Goal: Task Accomplishment & Management: Manage account settings

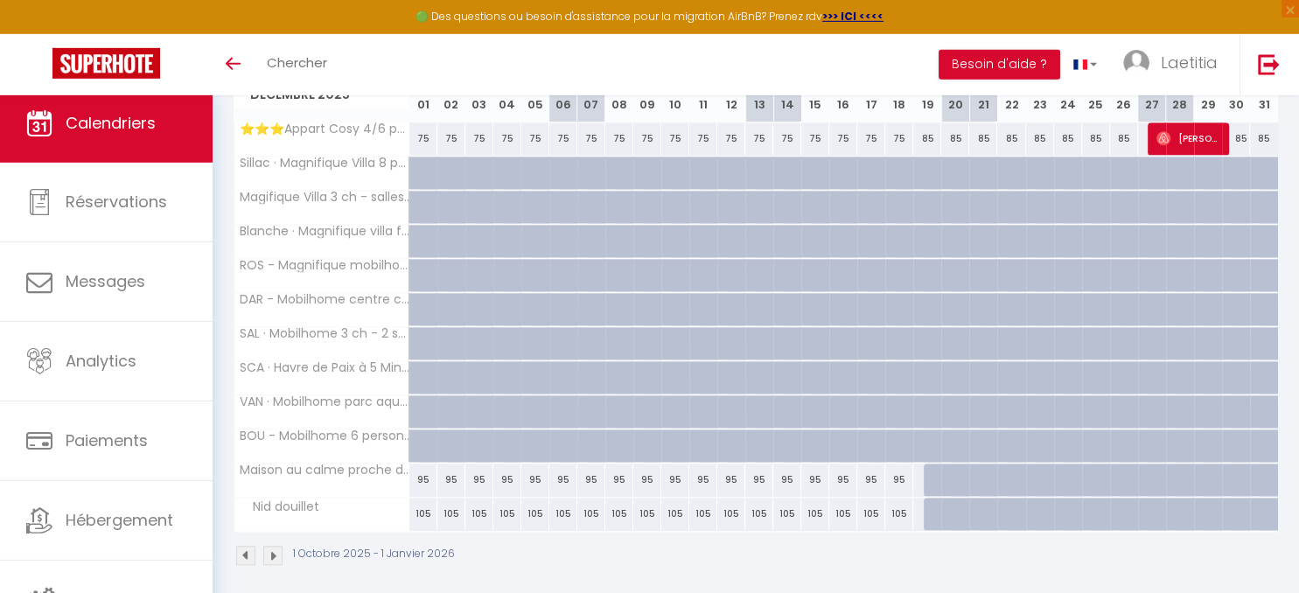
scroll to position [1280, 0]
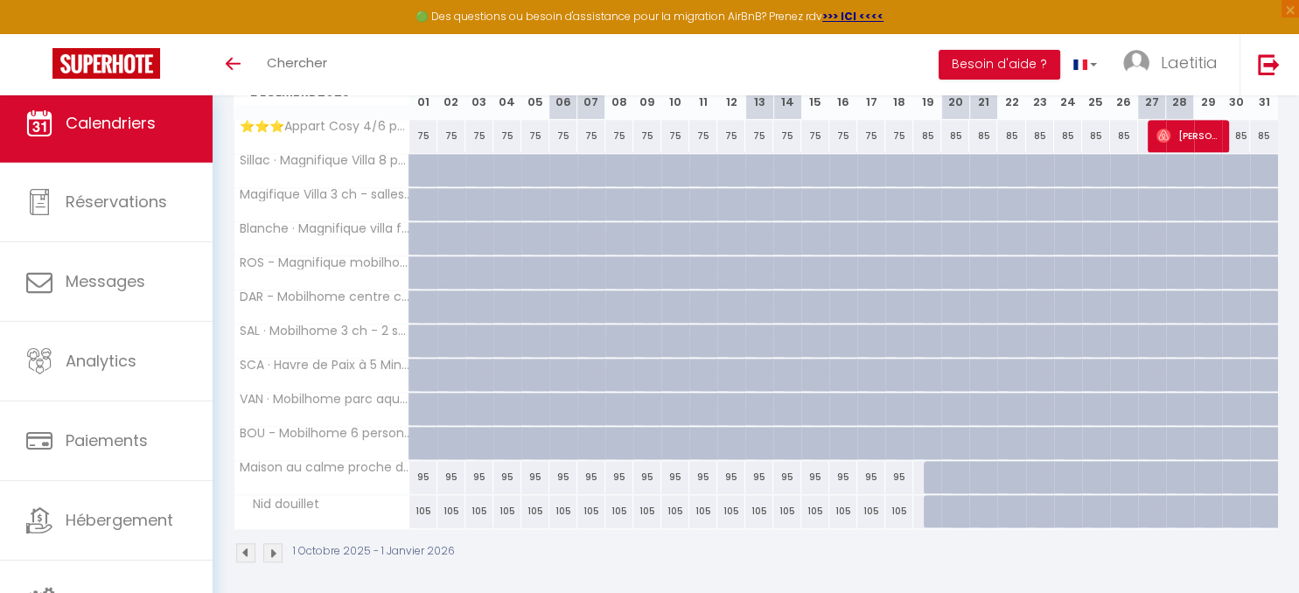
click at [422, 506] on div "105" at bounding box center [423, 511] width 28 height 32
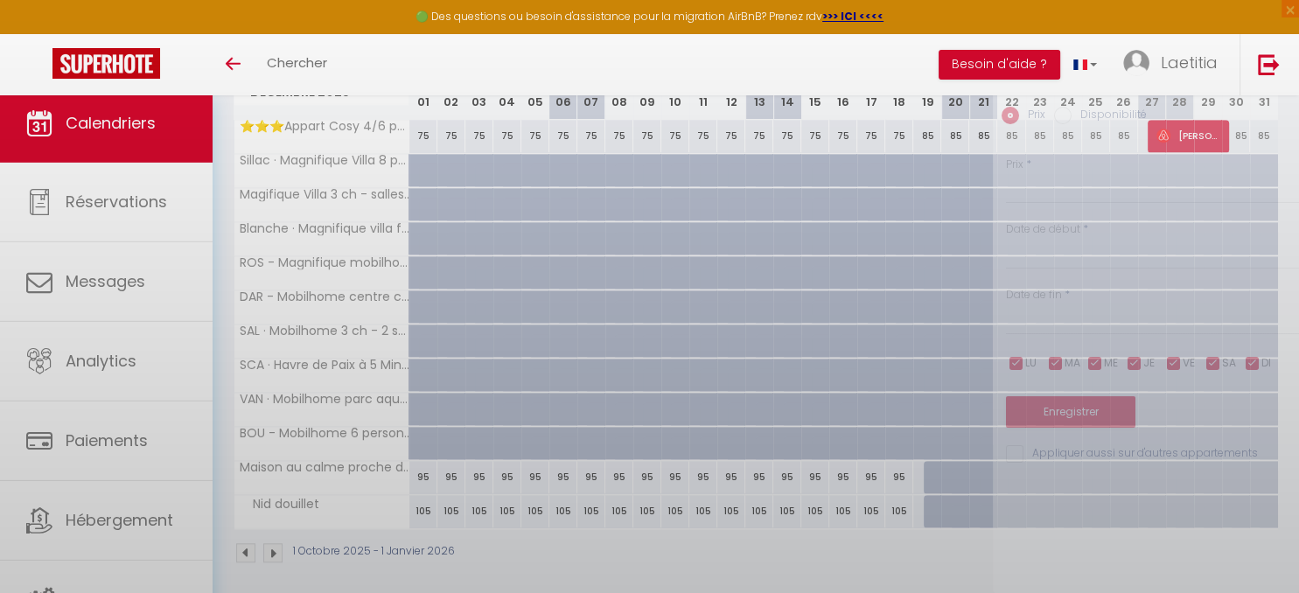
type input "105"
type input "Lun 01 Décembre 2025"
type input "[DATE]"
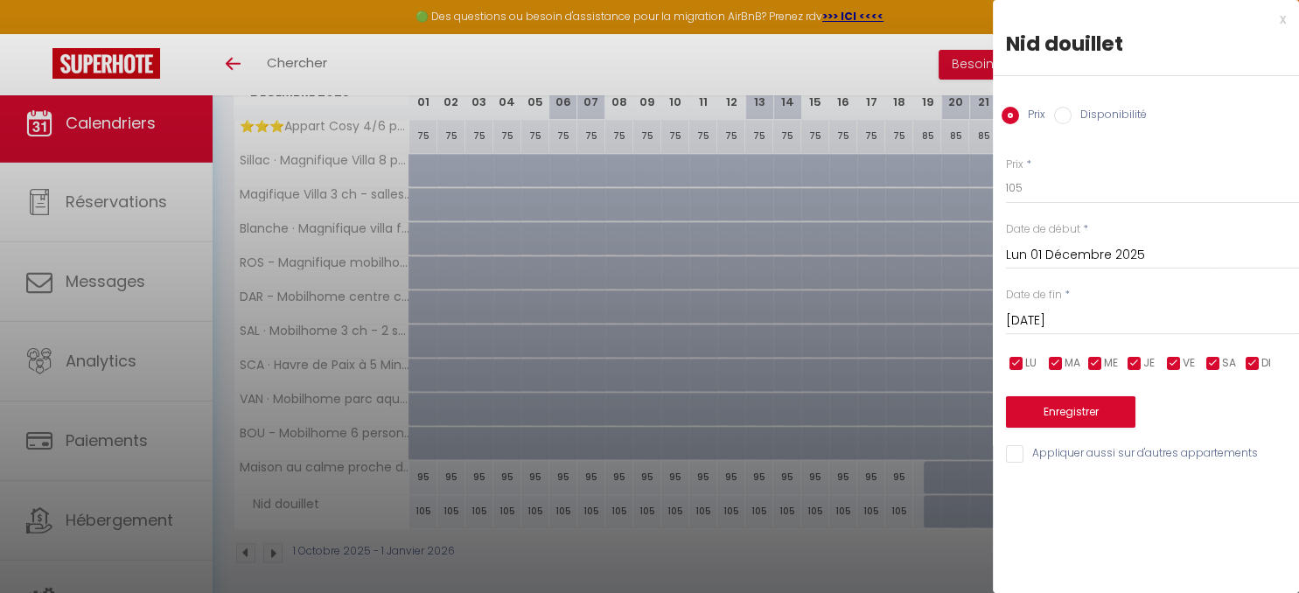
click at [1065, 117] on input "Disponibilité" at bounding box center [1062, 115] width 17 height 17
radio input "true"
radio input "false"
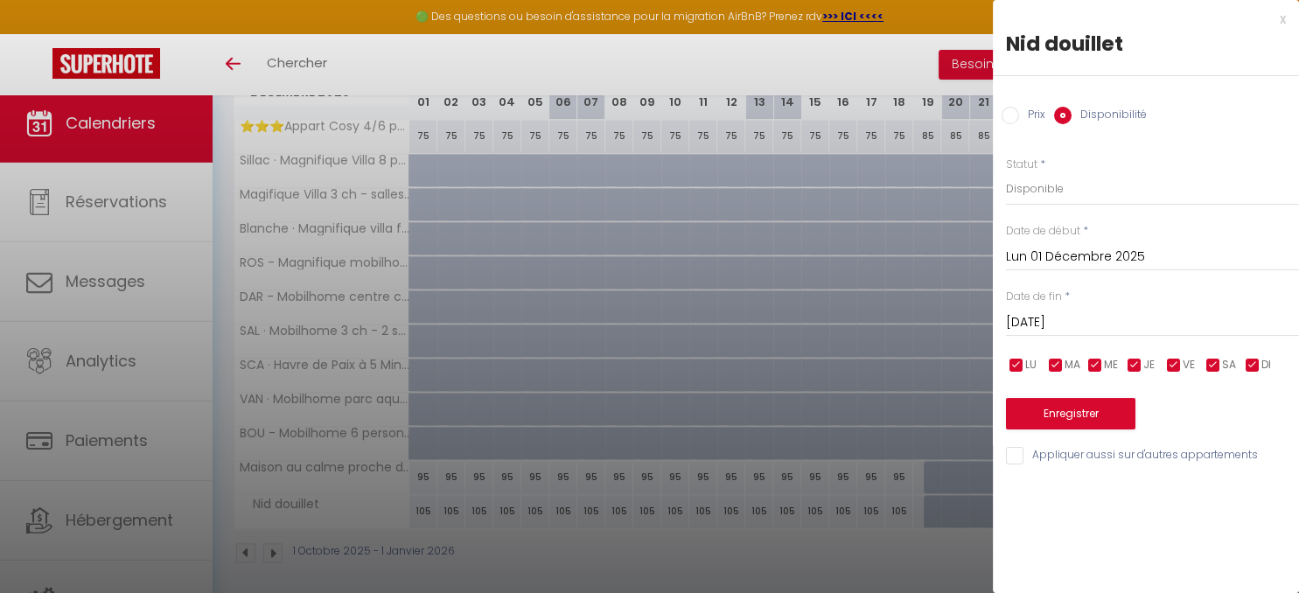
click at [1082, 254] on input "Lun 01 Décembre 2025" at bounding box center [1152, 257] width 293 height 23
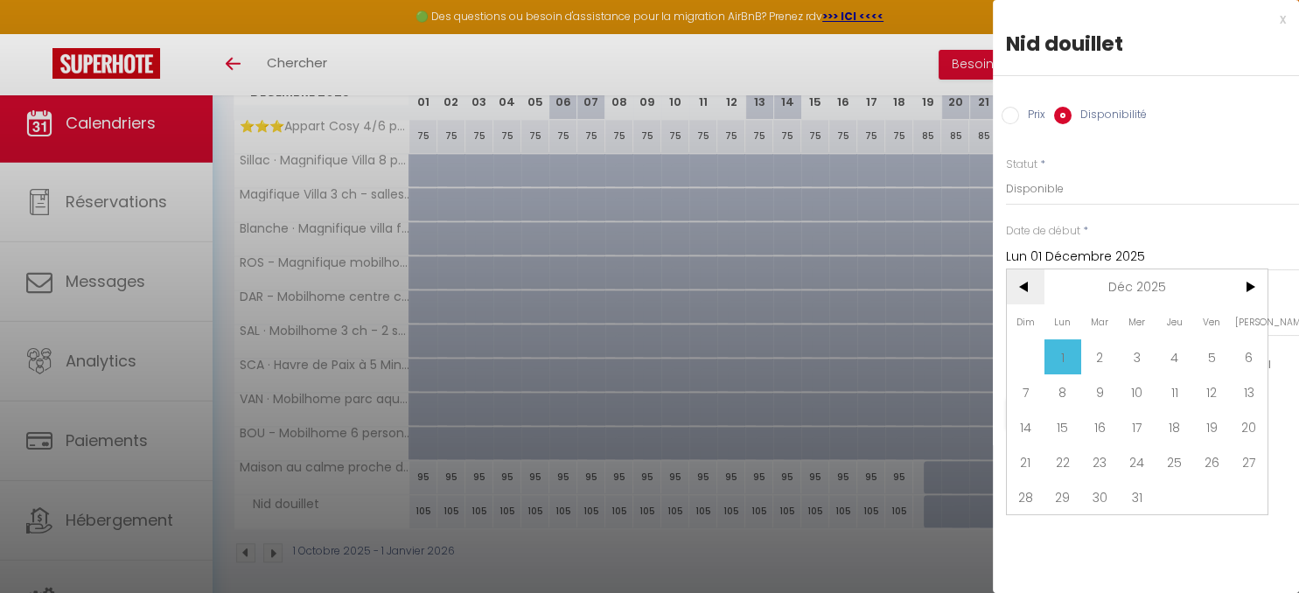
click at [1018, 291] on span "<" at bounding box center [1026, 286] width 38 height 35
click at [1244, 361] on span "1" at bounding box center [1249, 356] width 38 height 35
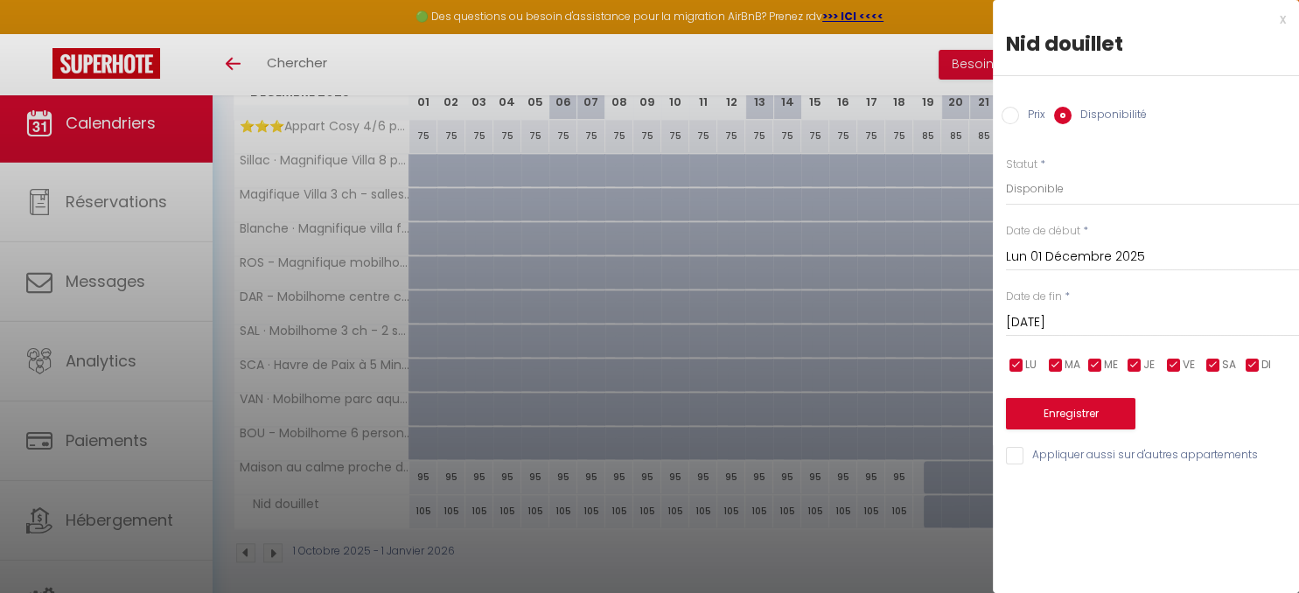
type input "[DATE]"
click at [1092, 322] on input "[DATE]" at bounding box center [1152, 322] width 293 height 23
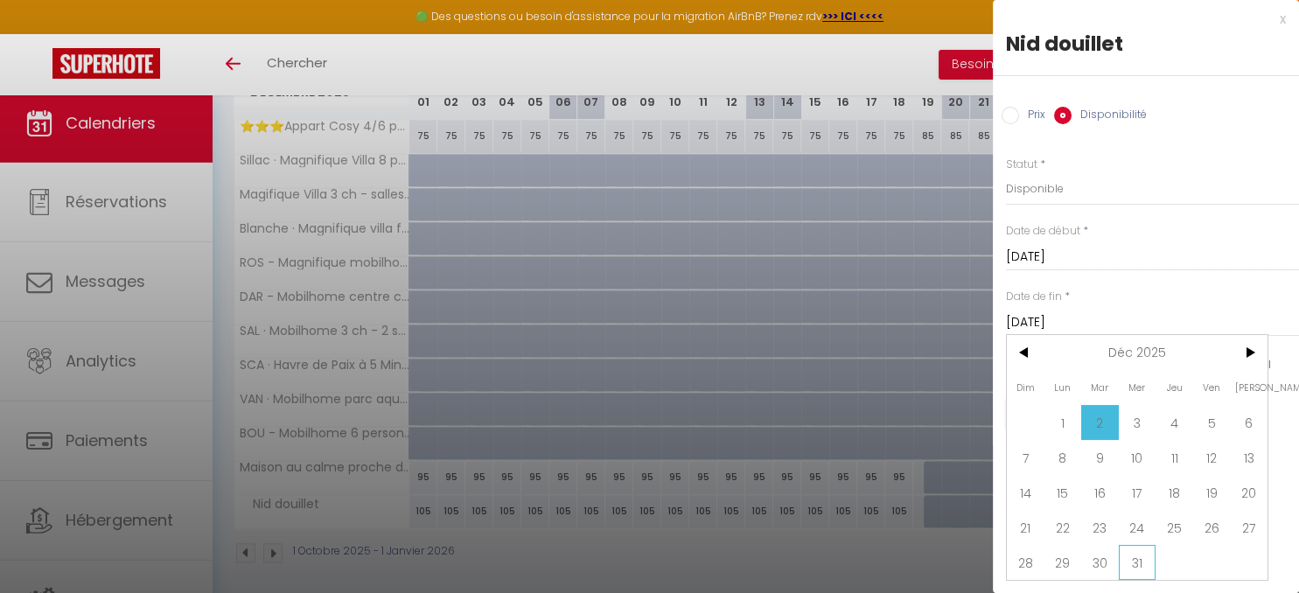
click at [1145, 573] on span "31" at bounding box center [1138, 562] width 38 height 35
type input "Mer 31 Décembre 2025"
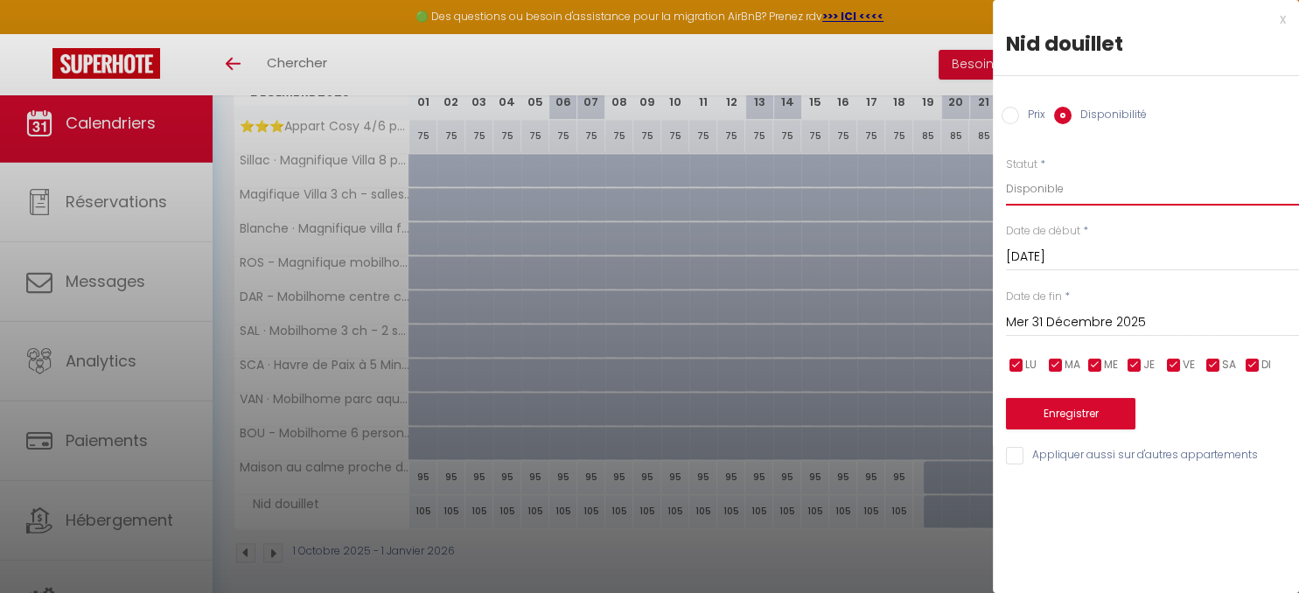
click at [1006, 172] on select "Disponible Indisponible" at bounding box center [1152, 188] width 293 height 33
select select "0"
click option "Indisponible" at bounding box center [0, 0] width 0 height 0
click at [1085, 406] on button "Enregistrer" at bounding box center [1070, 413] width 129 height 31
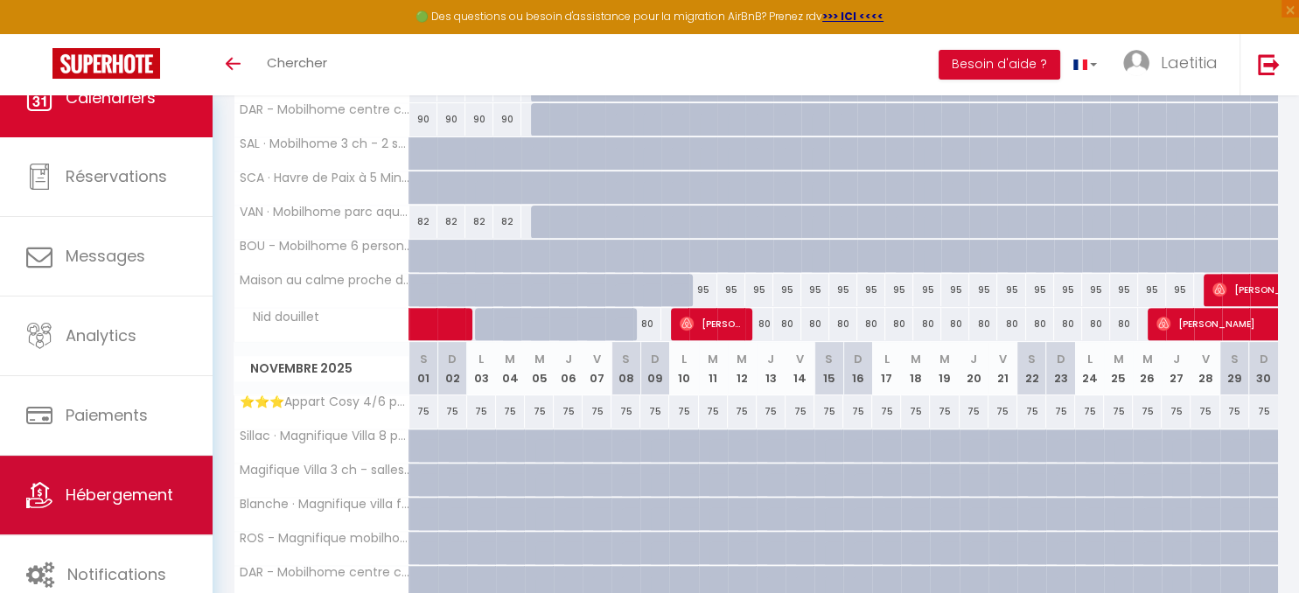
scroll to position [24, 0]
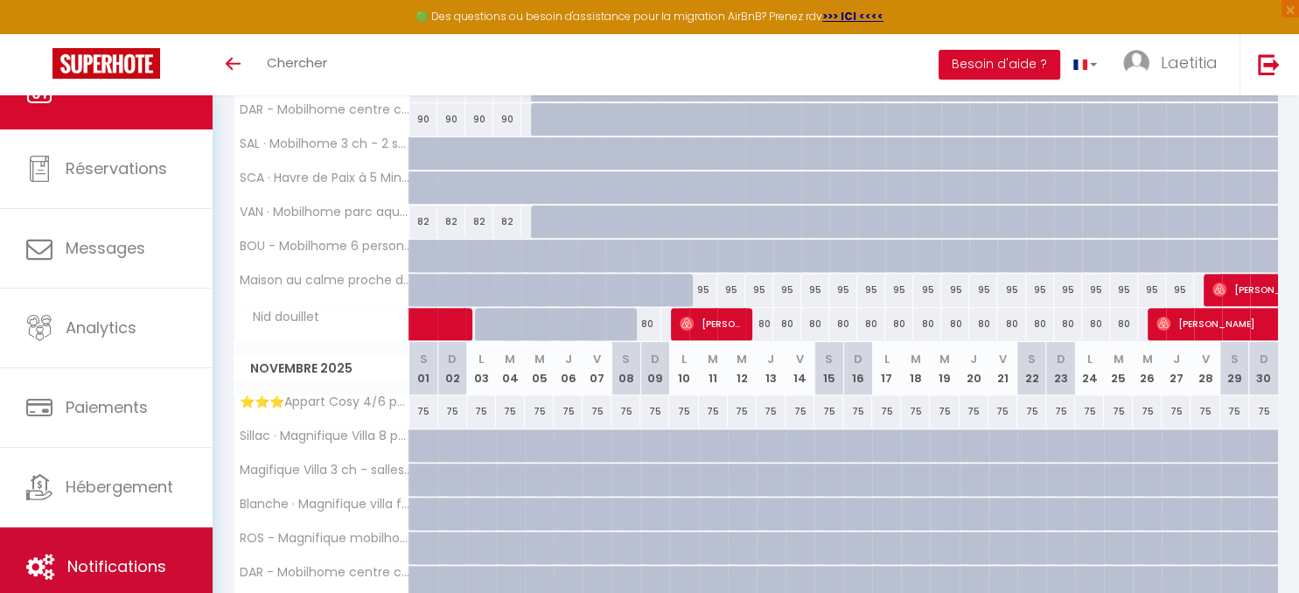
click at [98, 567] on span "Notifications" at bounding box center [116, 566] width 99 height 22
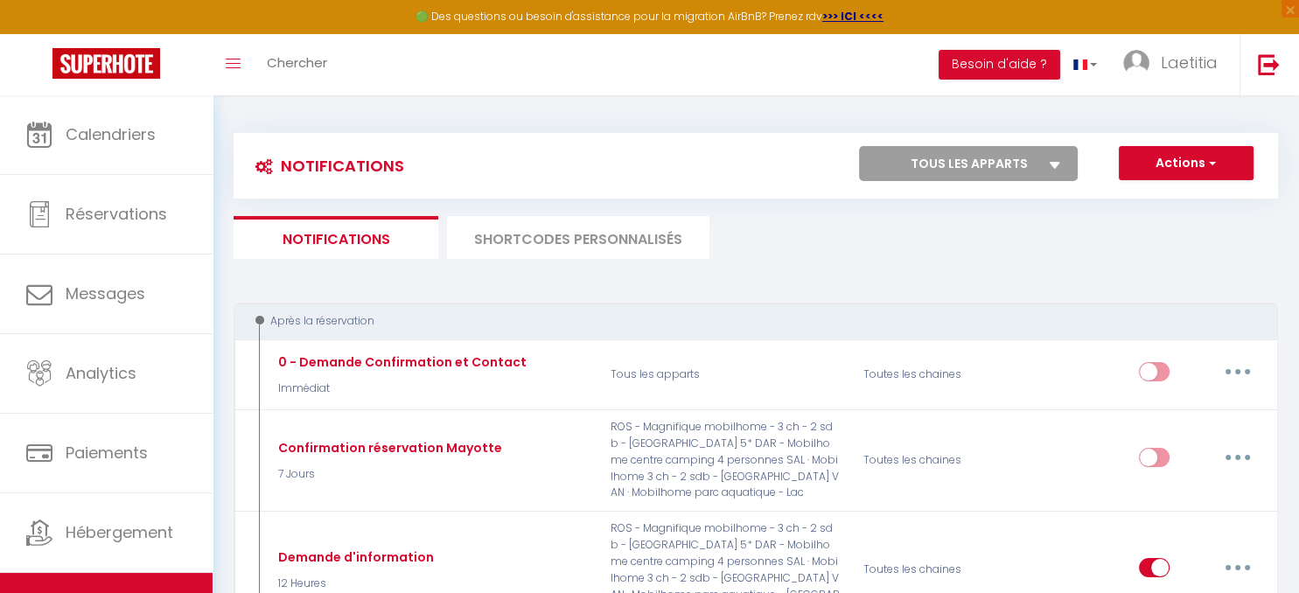
click at [859, 146] on select "Tous les apparts Maison au calme proche du lac Magifique Villa 3 ch - salles TV…" at bounding box center [968, 163] width 219 height 35
select select "75714"
click option "Nid douillet" at bounding box center [0, 0] width 0 height 0
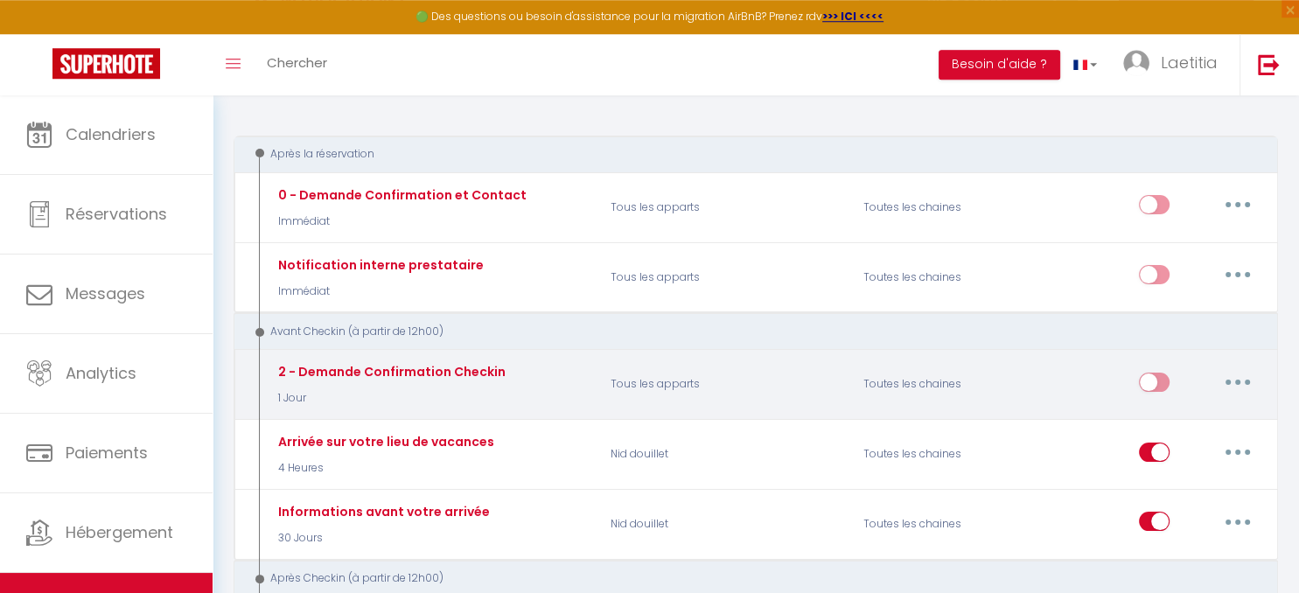
scroll to position [276, 0]
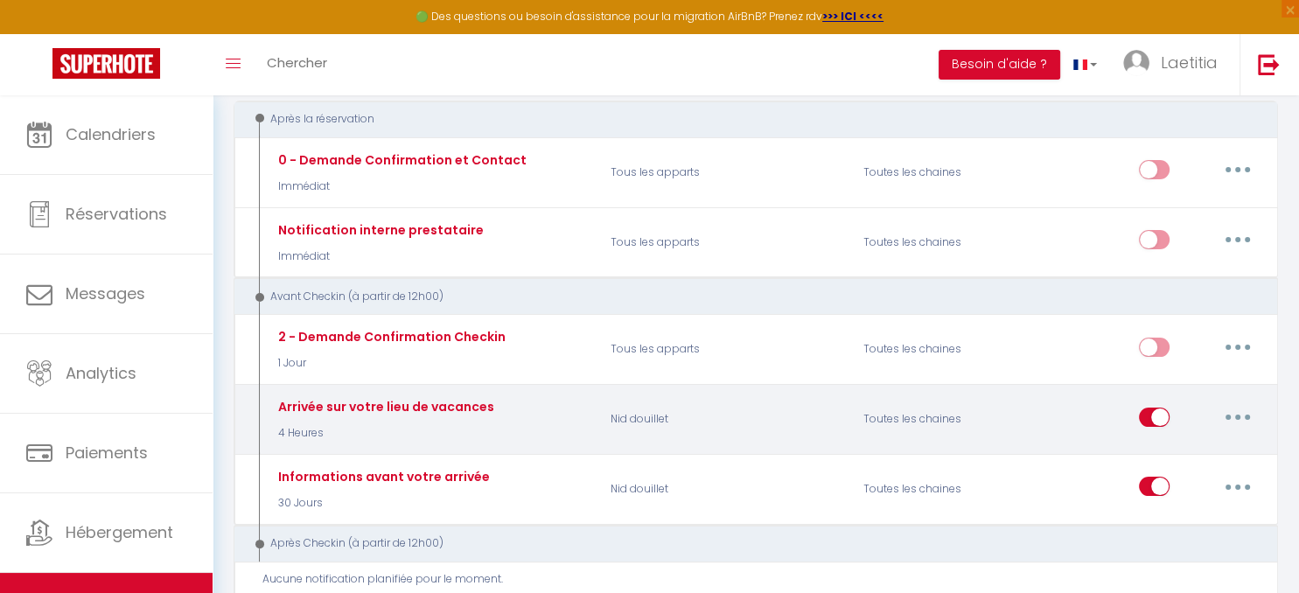
click at [1240, 410] on button "button" at bounding box center [1237, 417] width 49 height 28
click at [1181, 453] on link "Editer" at bounding box center [1191, 457] width 129 height 30
type input "Arrivée sur votre lieu de vacances"
select select "4 Heures"
select select
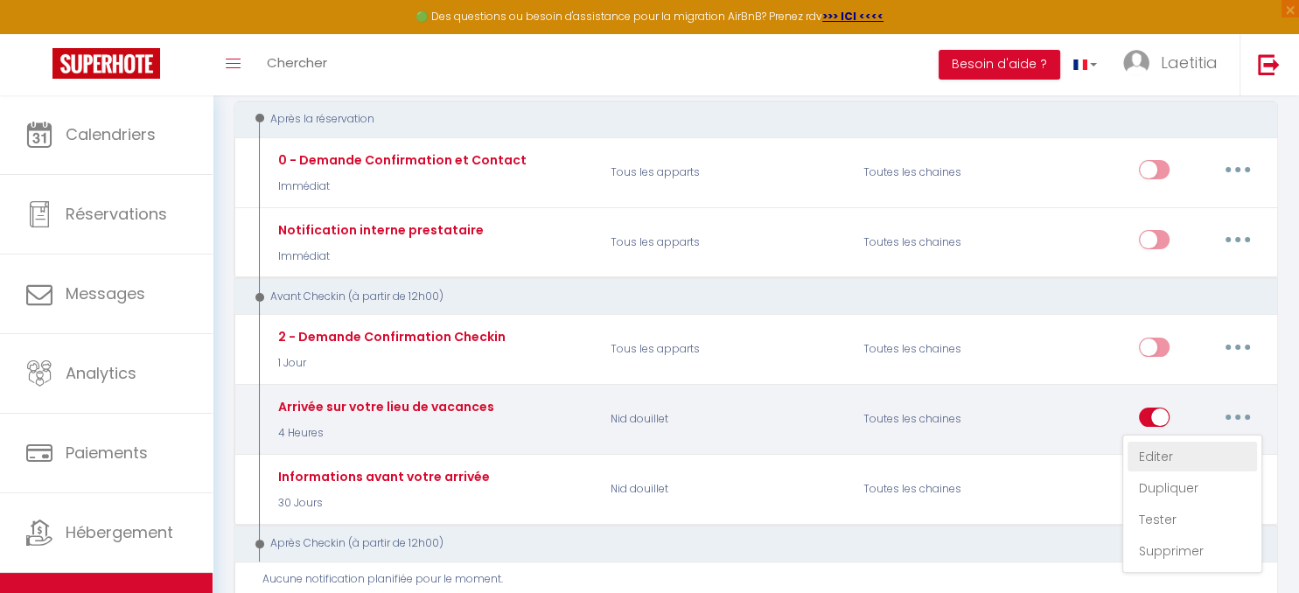
checkbox input "true"
checkbox input "false"
radio input "true"
type input "Arrivée sur votre lieu de vacances à [GEOGRAPHIC_DATA]"
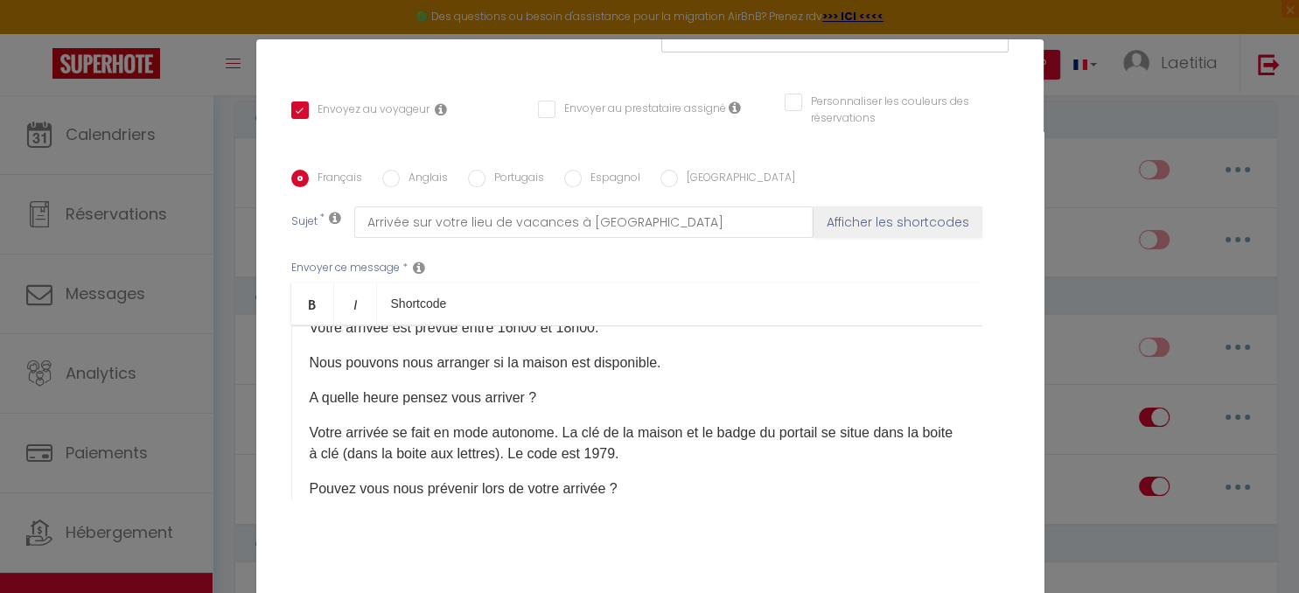
scroll to position [0, 0]
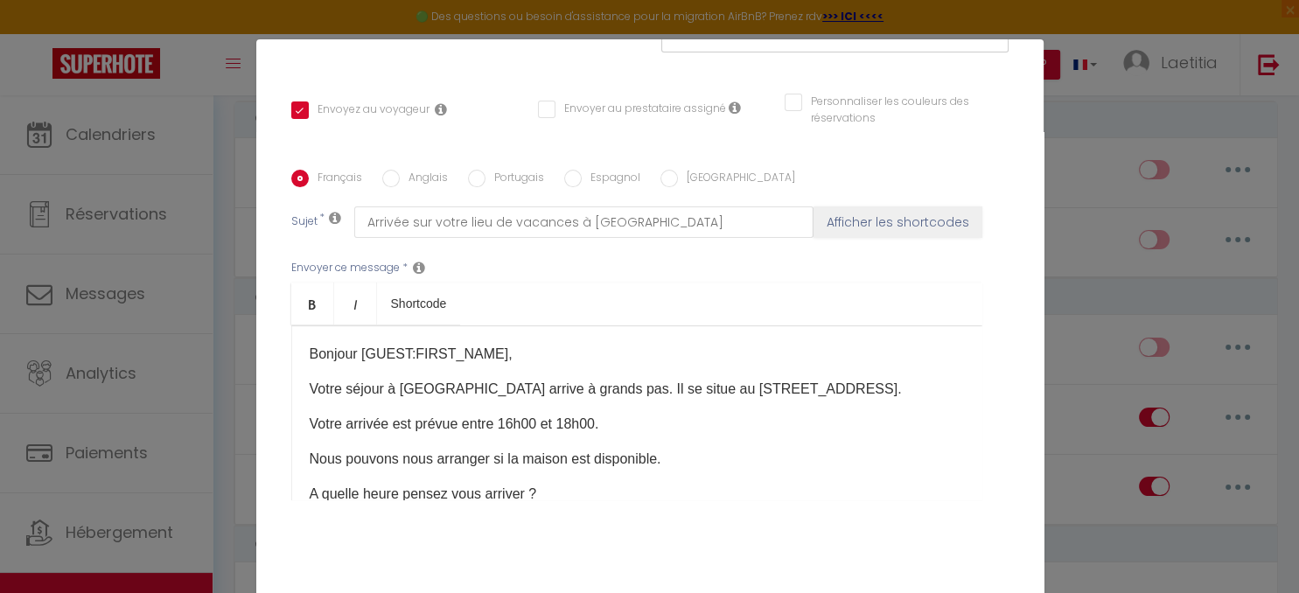
click at [310, 387] on p "Votre séjour à [GEOGRAPHIC_DATA] arrive à grands pas. Il se situe au [STREET_AD…" at bounding box center [637, 389] width 654 height 21
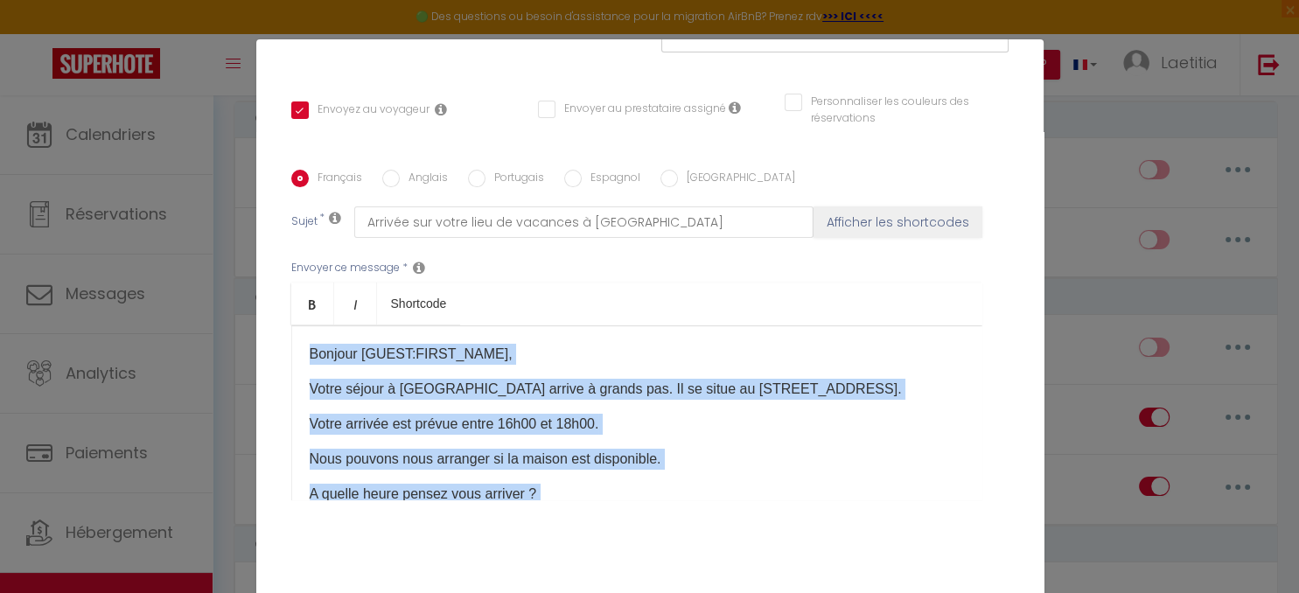
scroll to position [291, 0]
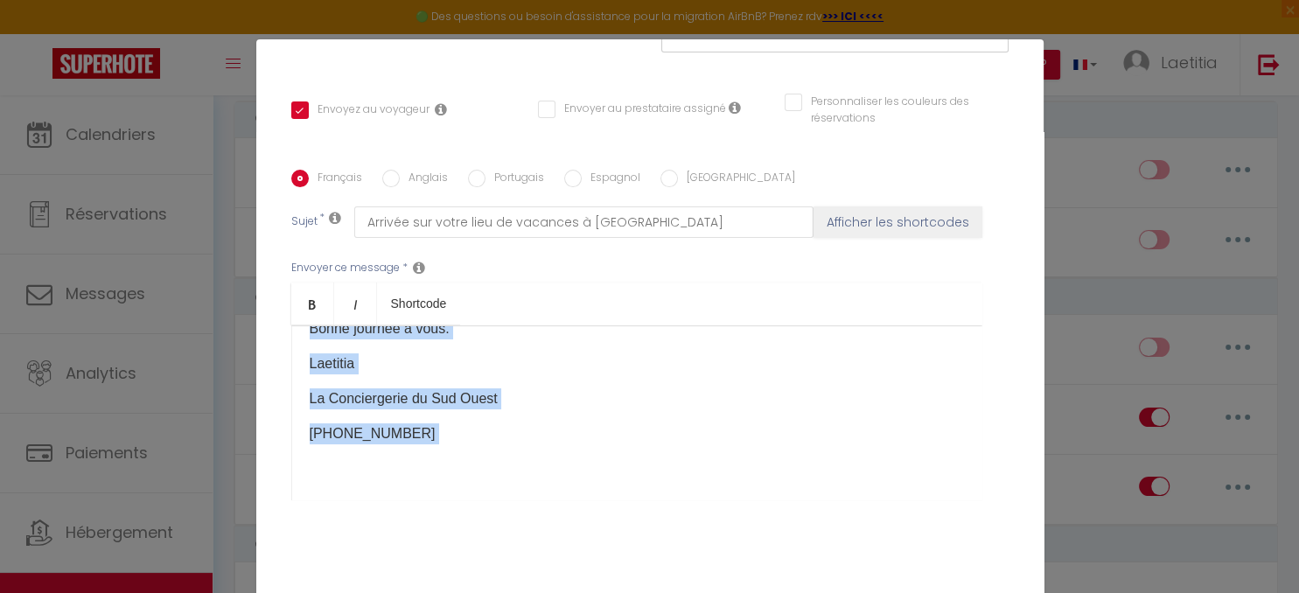
drag, startPoint x: 306, startPoint y: 353, endPoint x: 637, endPoint y: 485, distance: 356.0
click at [637, 485] on div "Bonjour [GUEST:FIRST_NAME]​, Votre séjour à [GEOGRAPHIC_DATA] arrive à grands p…" at bounding box center [636, 412] width 691 height 175
click at [562, 426] on div "Bonjour [GUEST:FIRST_NAME]​, Votre séjour à [GEOGRAPHIC_DATA] arrive à grands p…" at bounding box center [636, 412] width 691 height 175
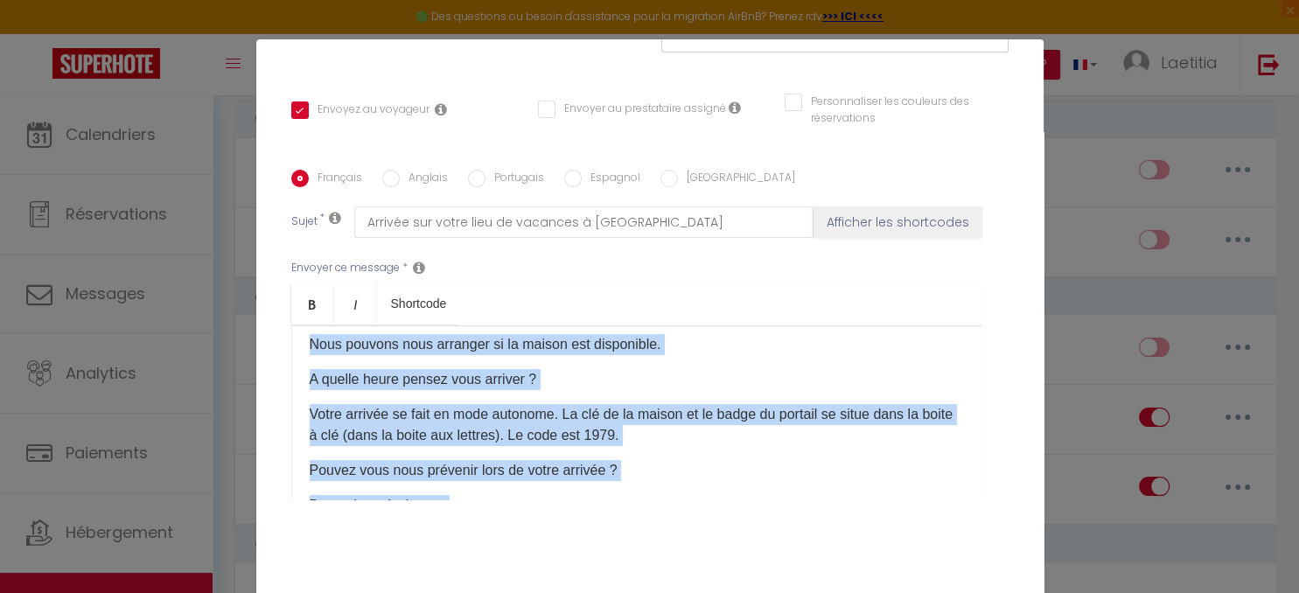
scroll to position [0, 0]
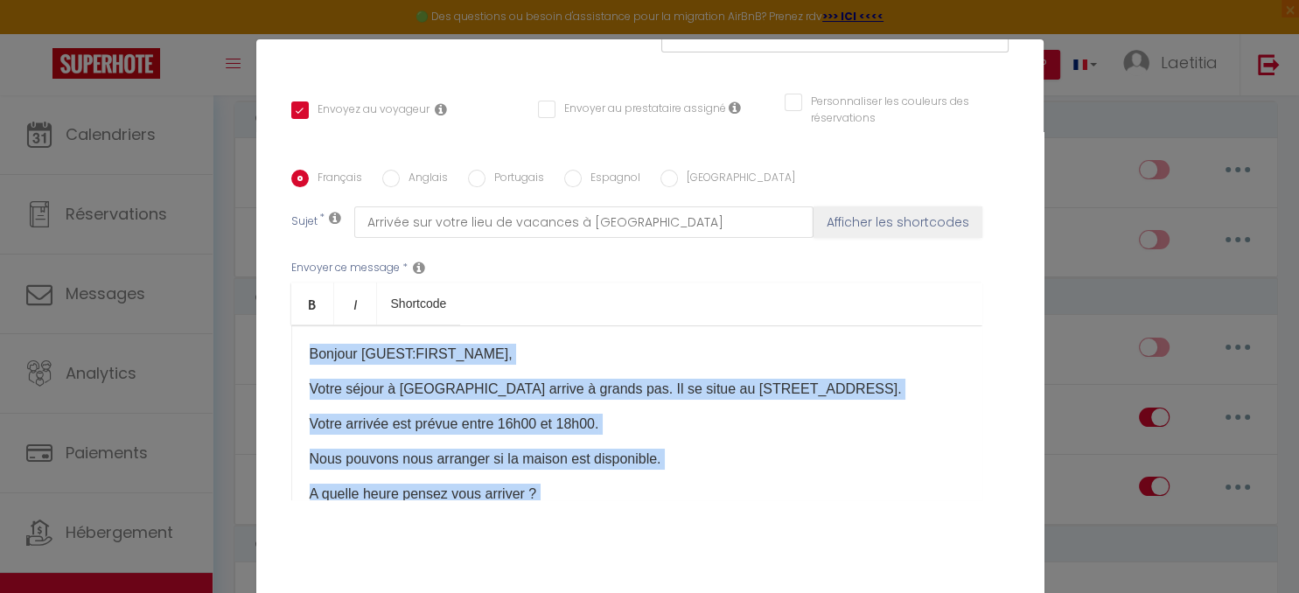
drag, startPoint x: 475, startPoint y: 432, endPoint x: 289, endPoint y: 269, distance: 247.9
click at [291, 325] on div "Bonjour [GUEST:FIRST_NAME]​, Votre séjour à [GEOGRAPHIC_DATA] arrive à grands p…" at bounding box center [636, 412] width 691 height 175
copy div "Bonjour [GUEST:FIRST_NAME]​, Votre séjour à [GEOGRAPHIC_DATA] arrive à grands p…"
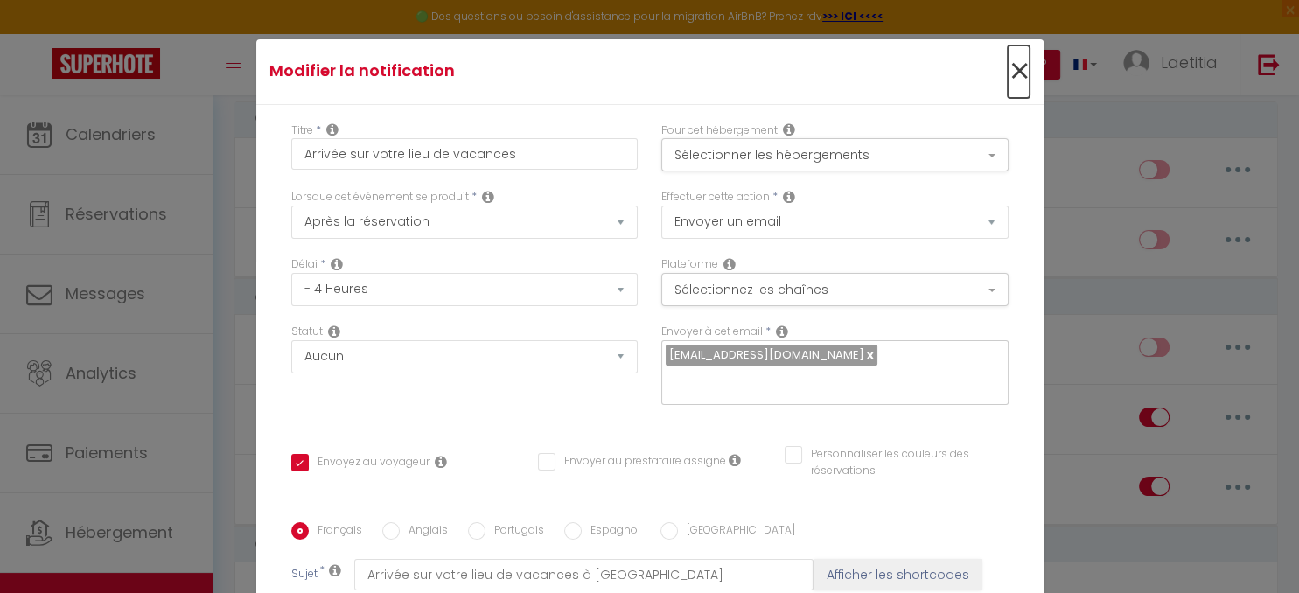
click at [1025, 66] on span "×" at bounding box center [1019, 71] width 22 height 52
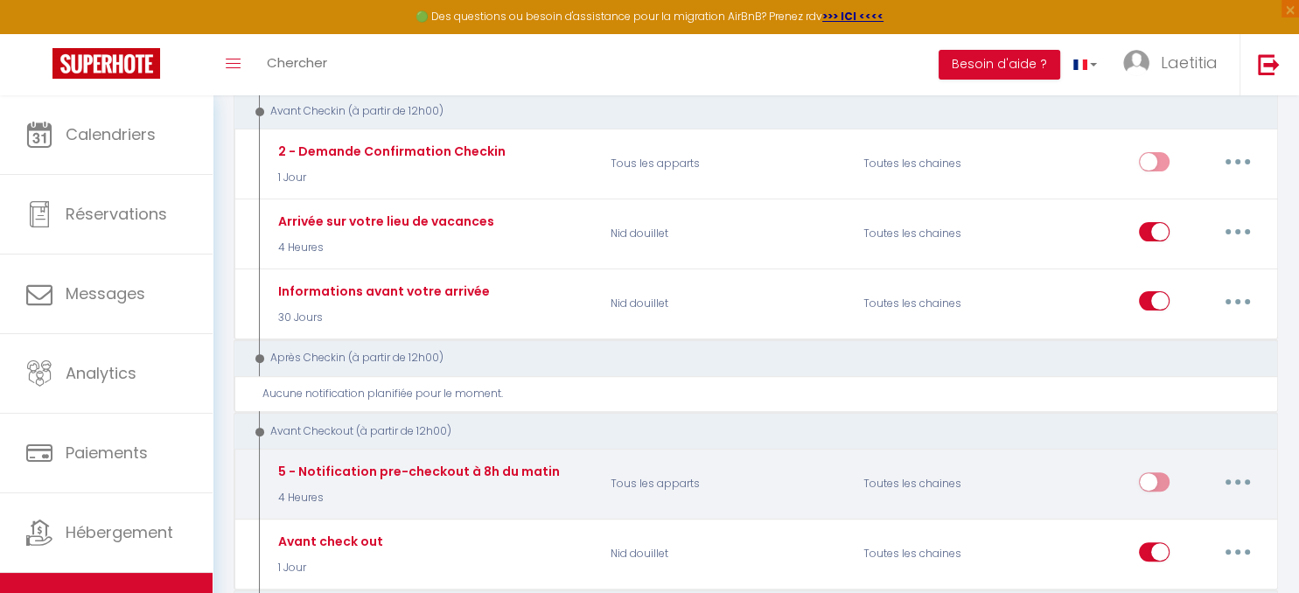
scroll to position [554, 0]
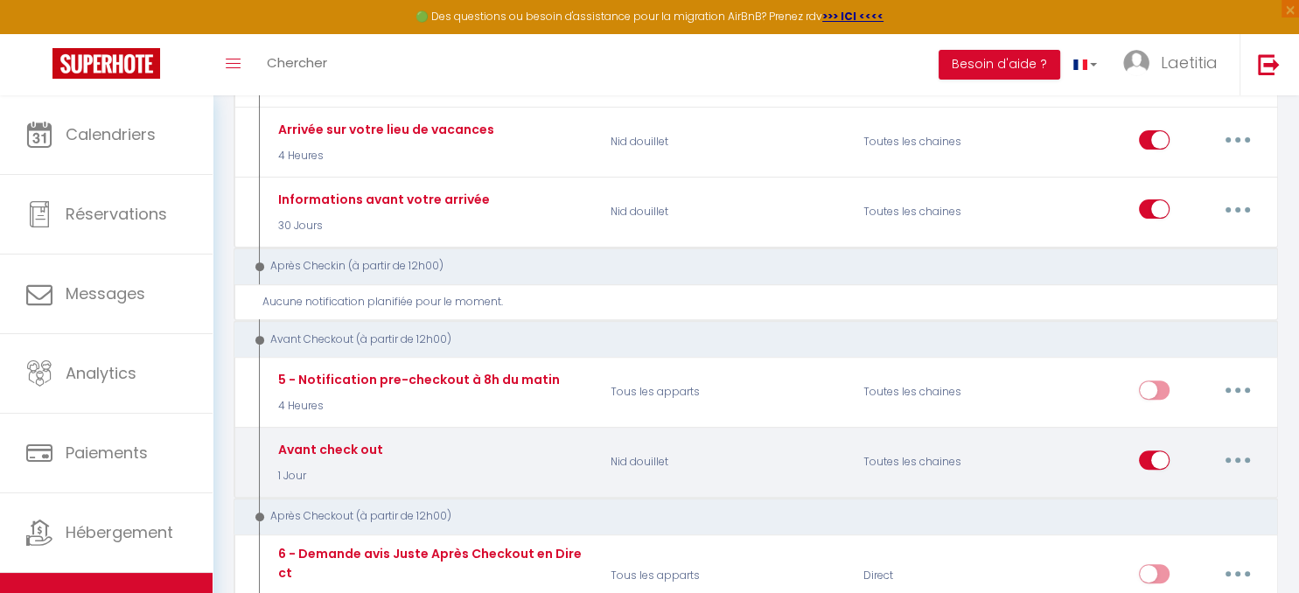
click at [1240, 453] on button "button" at bounding box center [1237, 460] width 49 height 28
click at [1203, 485] on link "Editer" at bounding box center [1191, 500] width 129 height 30
type input "Avant check out"
select select "4"
select select "1 Jour"
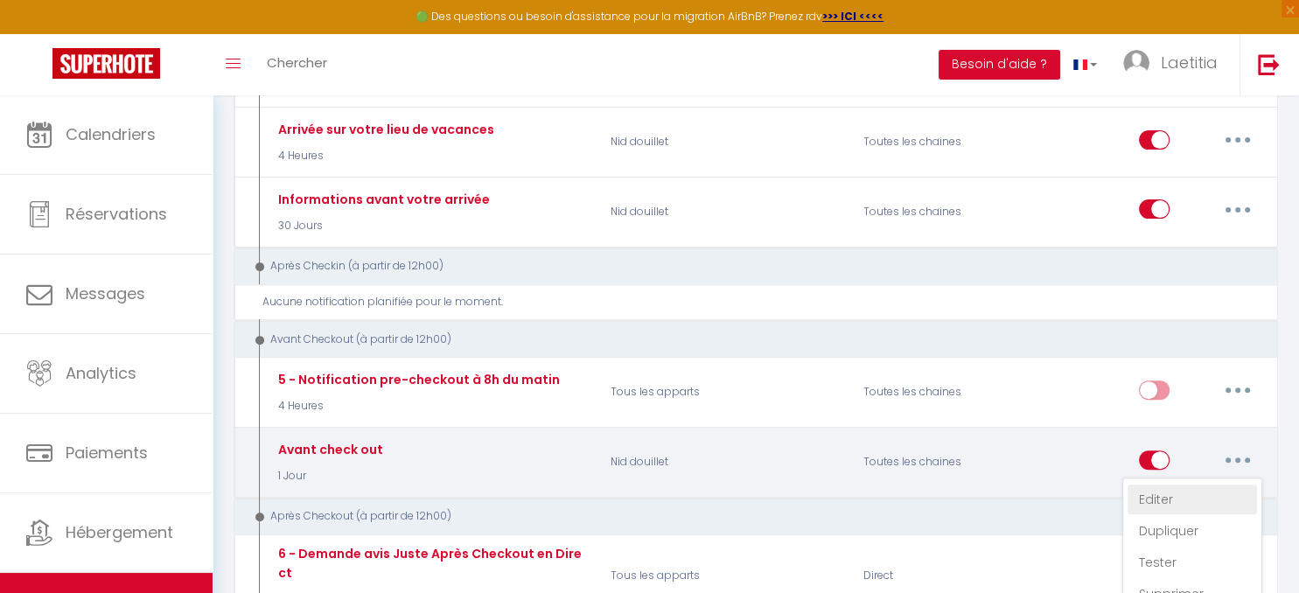
checkbox input "true"
checkbox input "false"
type input "Départ de la maison"
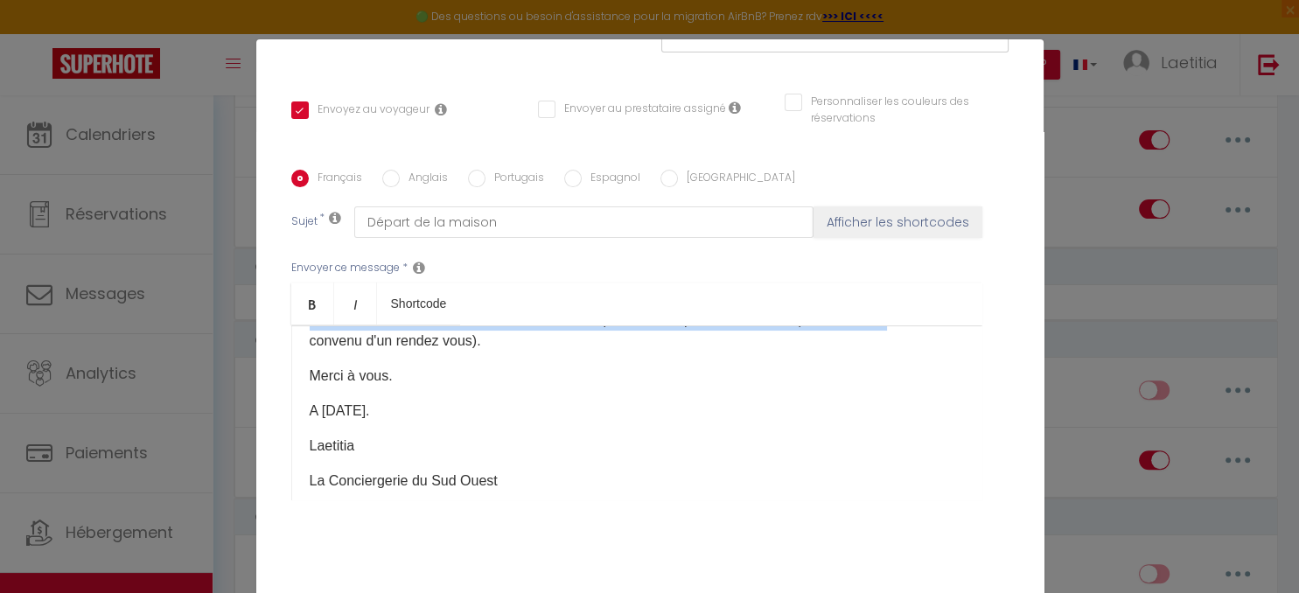
scroll to position [262, 0]
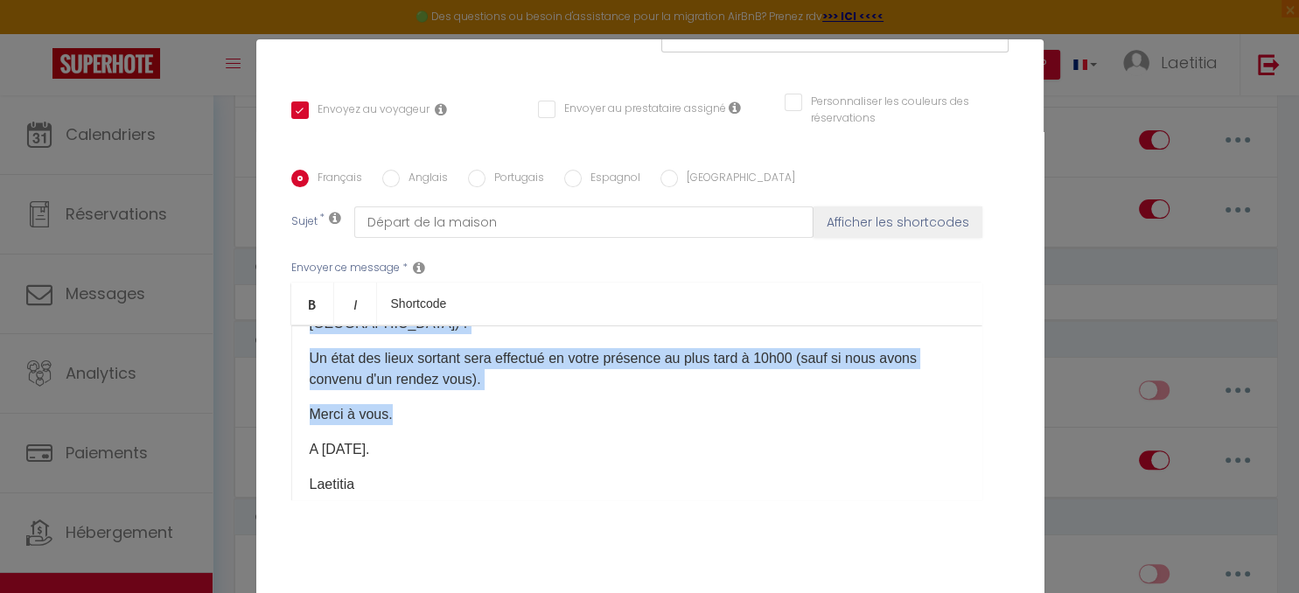
drag, startPoint x: 303, startPoint y: 396, endPoint x: 893, endPoint y: 414, distance: 590.6
click at [893, 414] on div "Bonjour [GUEST:FIRST_NAME]​, L'heure du départ approche et voici quelques consi…" at bounding box center [636, 412] width 691 height 175
click at [567, 411] on p "​Merci à vous." at bounding box center [637, 414] width 654 height 21
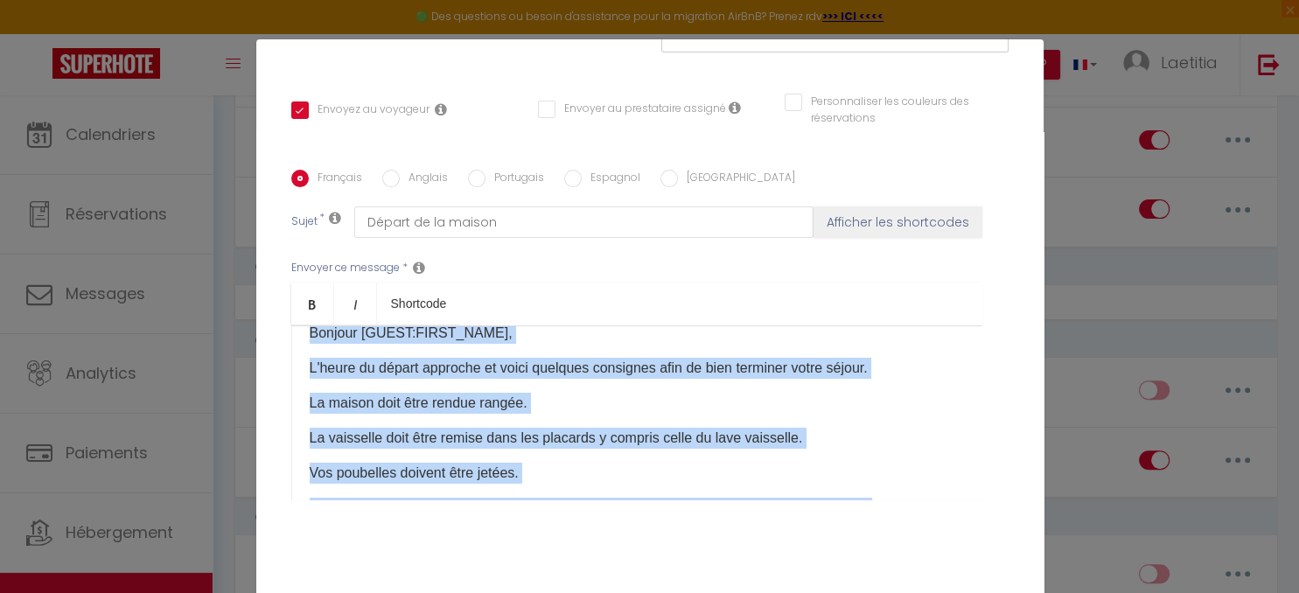
scroll to position [0, 0]
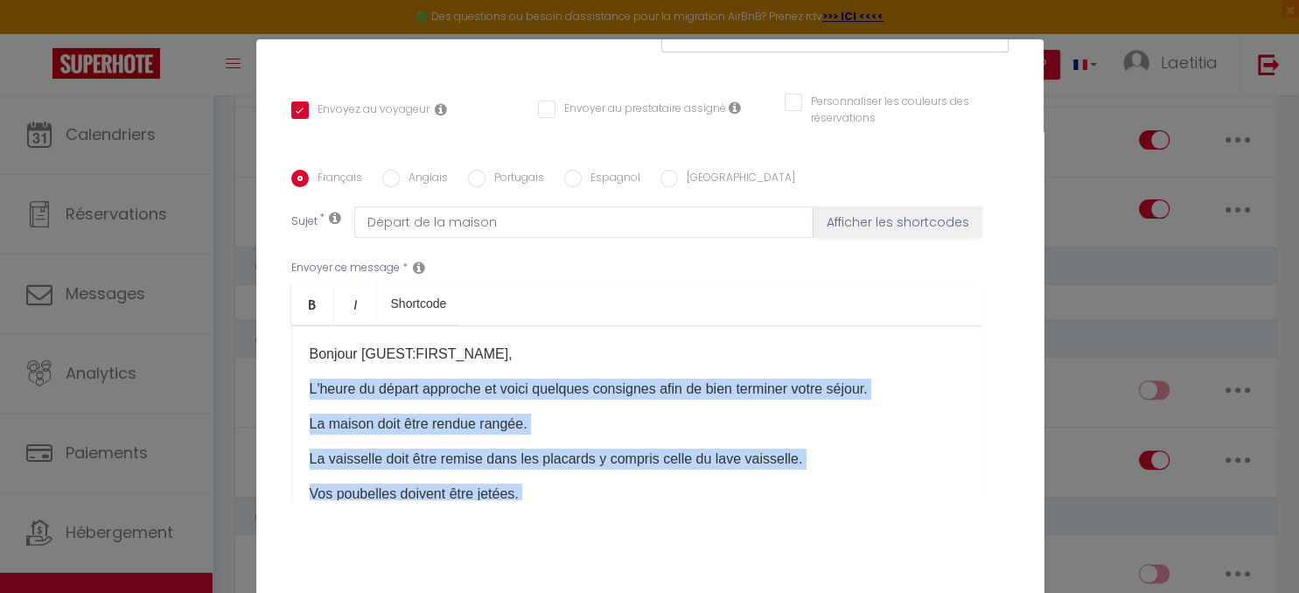
drag, startPoint x: 421, startPoint y: 427, endPoint x: 289, endPoint y: 399, distance: 135.0
click at [291, 399] on div "Bonjour [GUEST:FIRST_NAME]​, L'heure du départ approche et voici quelques consi…" at bounding box center [636, 412] width 691 height 175
copy div "L'heure du départ approche et voici quelques consignes afin de bien terminer vo…"
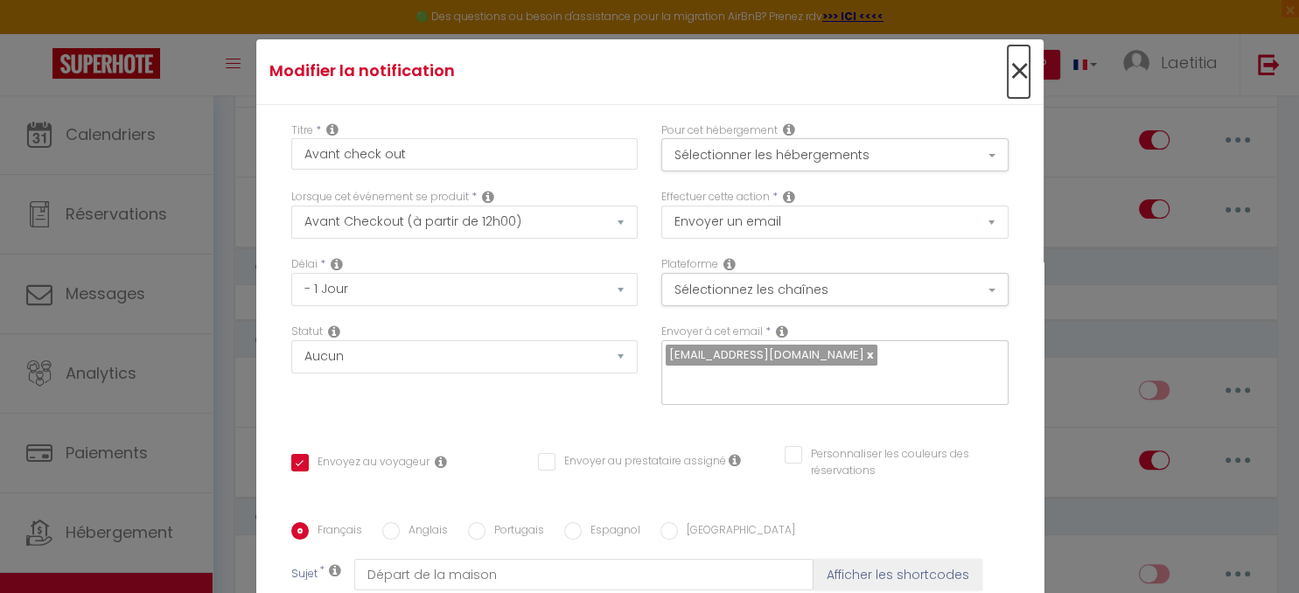
click at [1016, 73] on span "×" at bounding box center [1019, 71] width 22 height 52
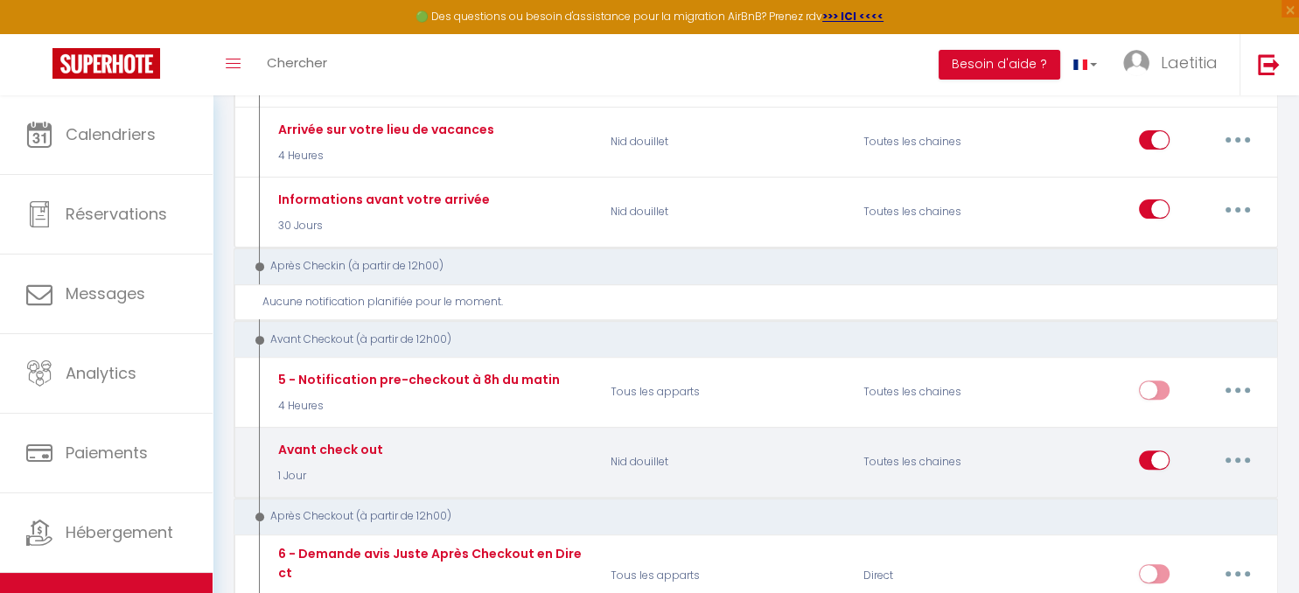
click at [1132, 461] on div "Editer Dupliquer Tester Supprimer" at bounding box center [1147, 462] width 253 height 51
click at [1149, 457] on input "checkbox" at bounding box center [1154, 463] width 31 height 26
checkbox input "false"
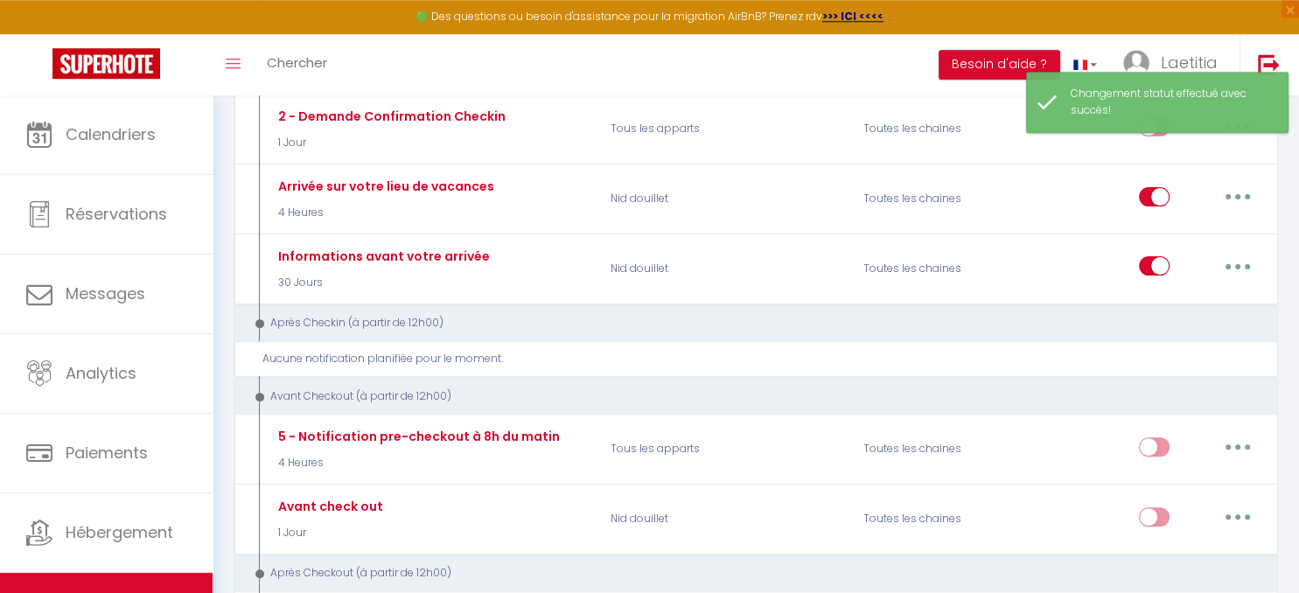
scroll to position [462, 0]
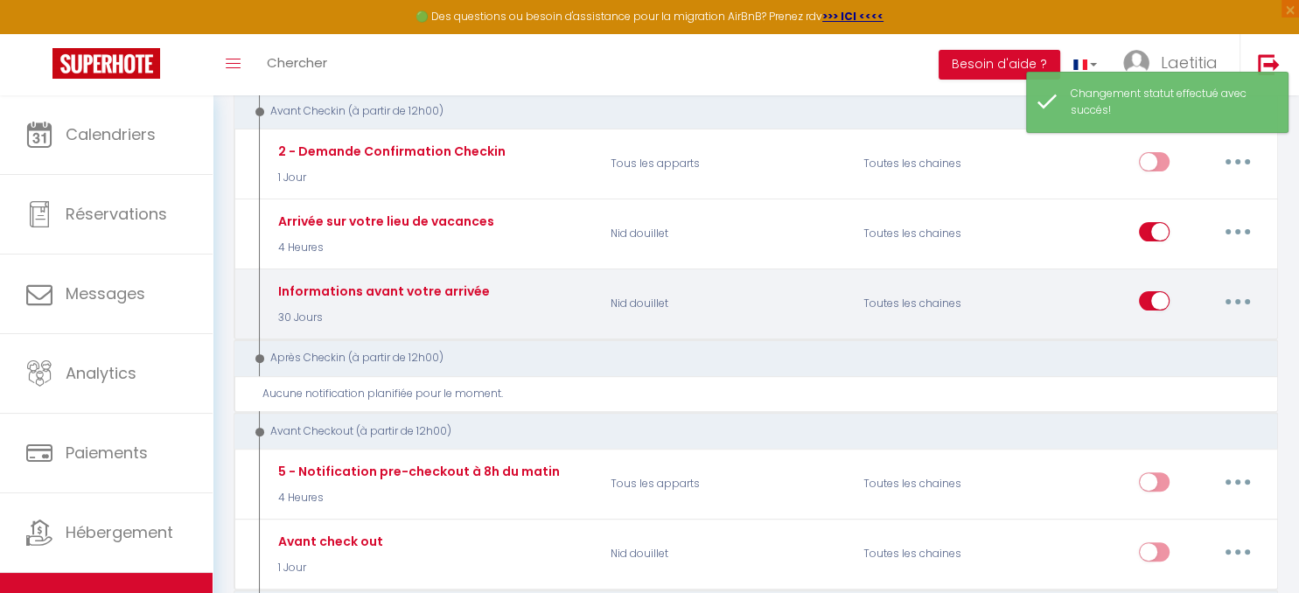
click at [1002, 301] on div "Toutes les chaines" at bounding box center [936, 303] width 169 height 51
click at [1227, 292] on button "button" at bounding box center [1237, 301] width 49 height 28
click at [1184, 336] on link "Editer" at bounding box center [1191, 341] width 129 height 30
type input "Informations avant votre arrivée"
select select "2"
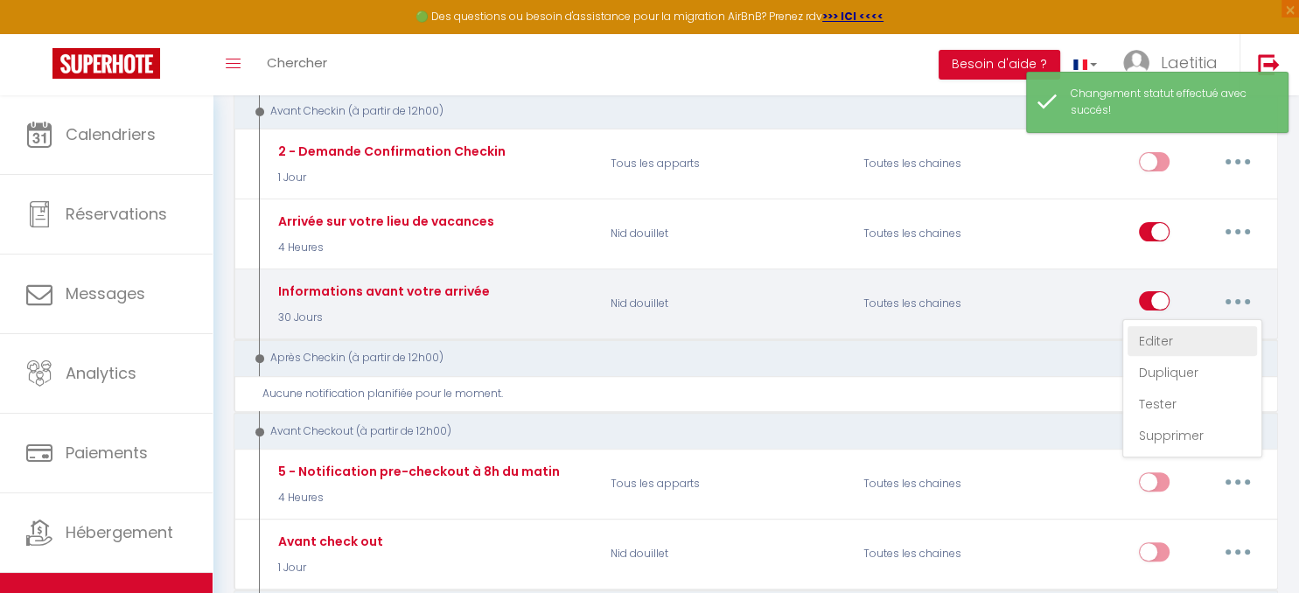
select select "30 Jours"
checkbox input "true"
checkbox input "false"
type input "Séjour à Sanguinet"
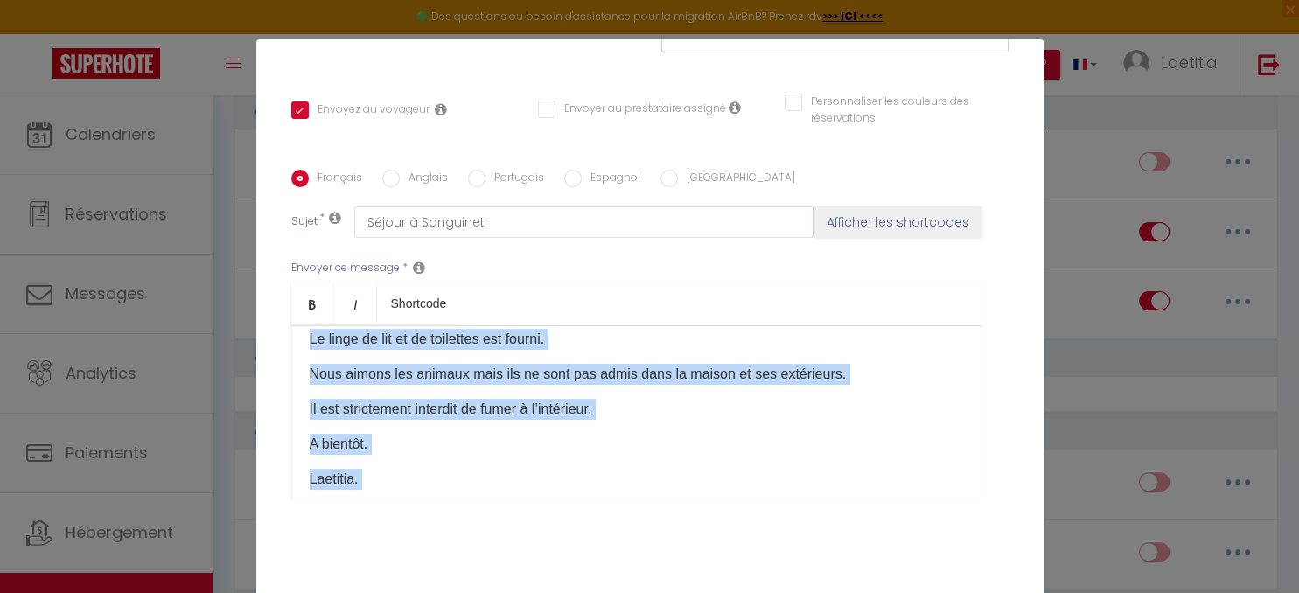
scroll to position [340, 0]
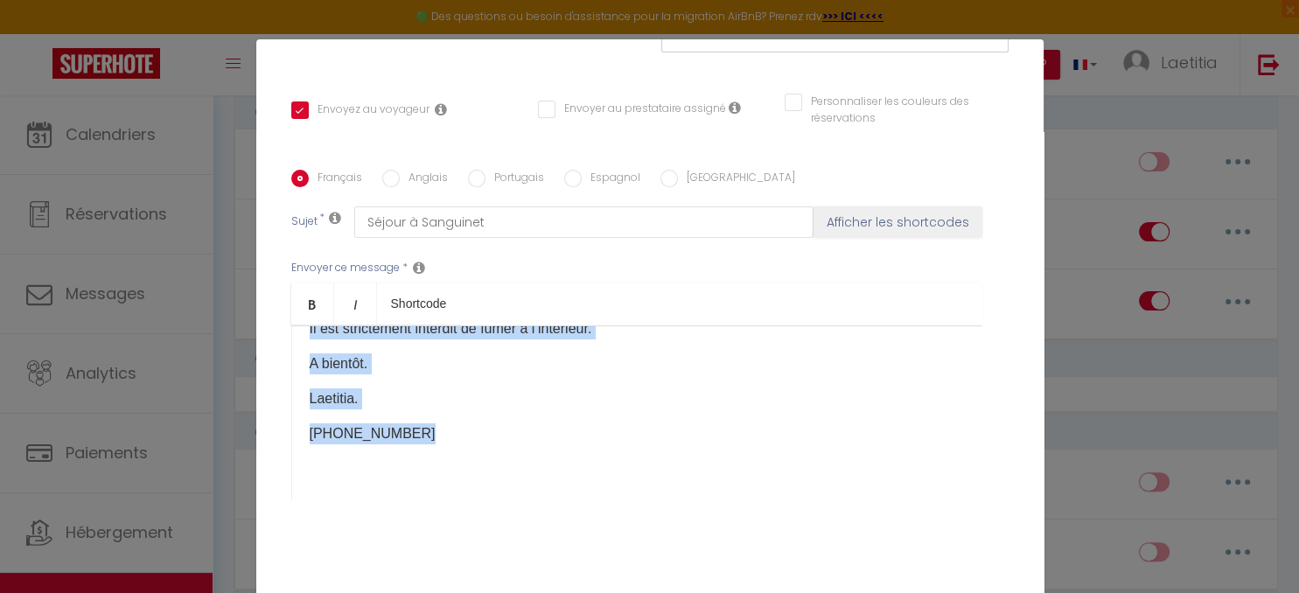
drag, startPoint x: 310, startPoint y: 394, endPoint x: 735, endPoint y: 359, distance: 425.6
click at [735, 359] on div "Bonjour [GUEST:FIRST_NAME],​ Voici les principales informations concernant votr…" at bounding box center [636, 412] width 691 height 175
copy div "Voici les principales informations concernant votre séjour. ​ Je serais votre i…"
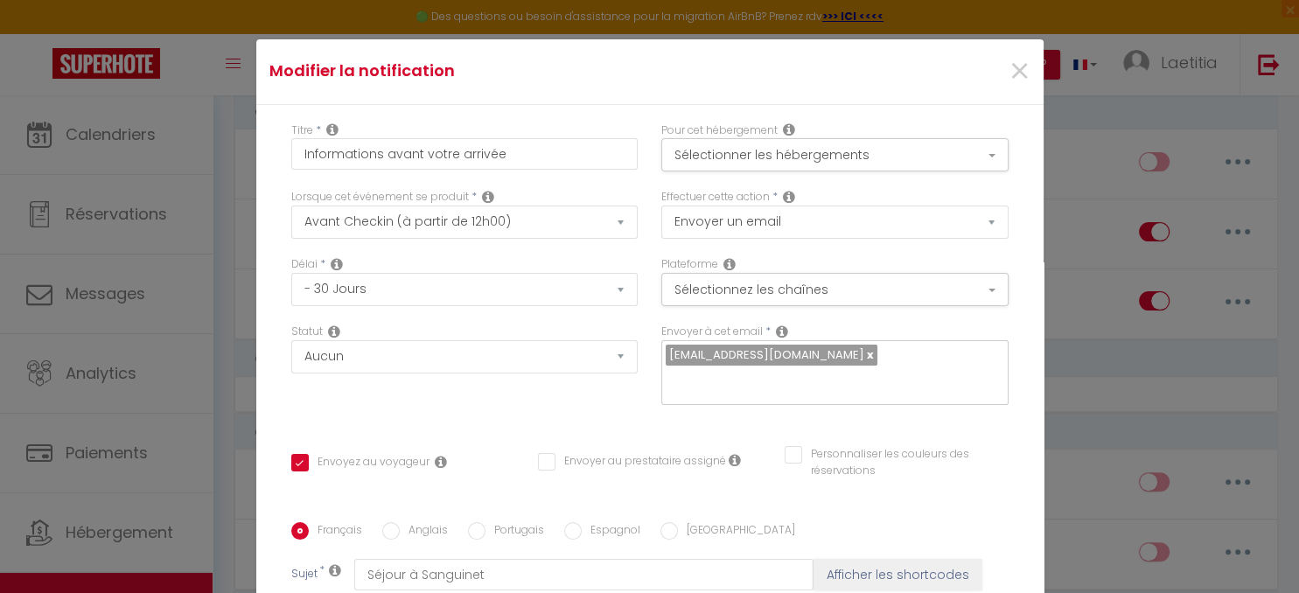
click at [1006, 73] on div "×" at bounding box center [911, 71] width 262 height 38
click at [1021, 72] on span "×" at bounding box center [1019, 71] width 22 height 52
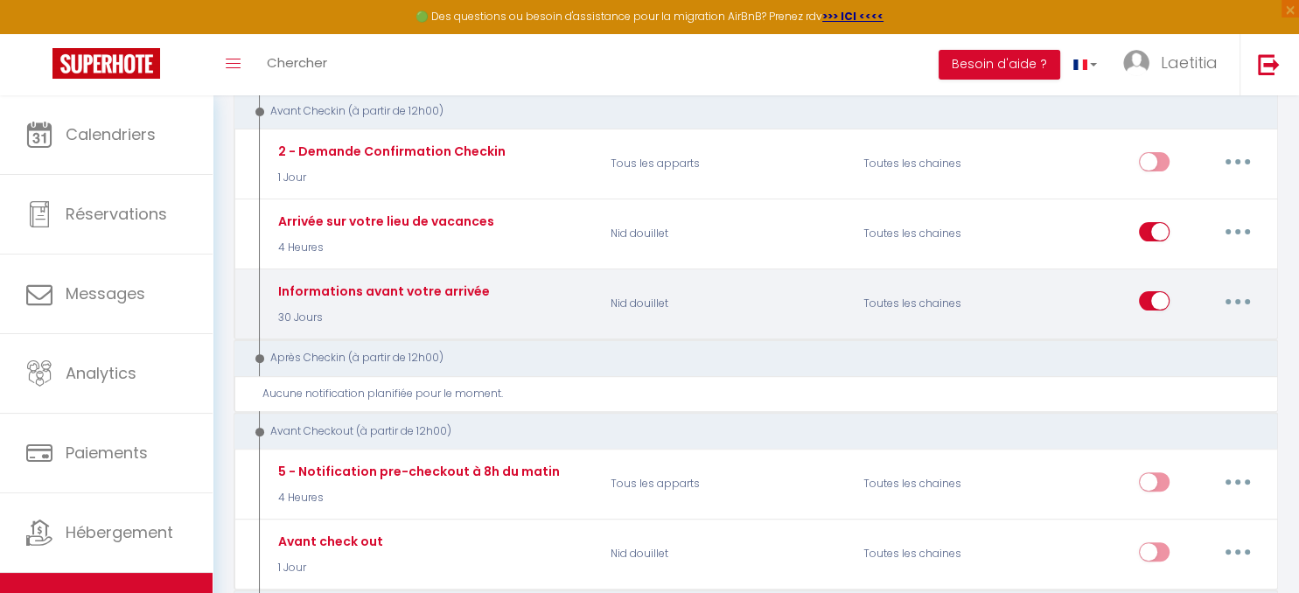
click at [1146, 284] on div "Editer Dupliquer Tester Supprimer" at bounding box center [1200, 303] width 123 height 51
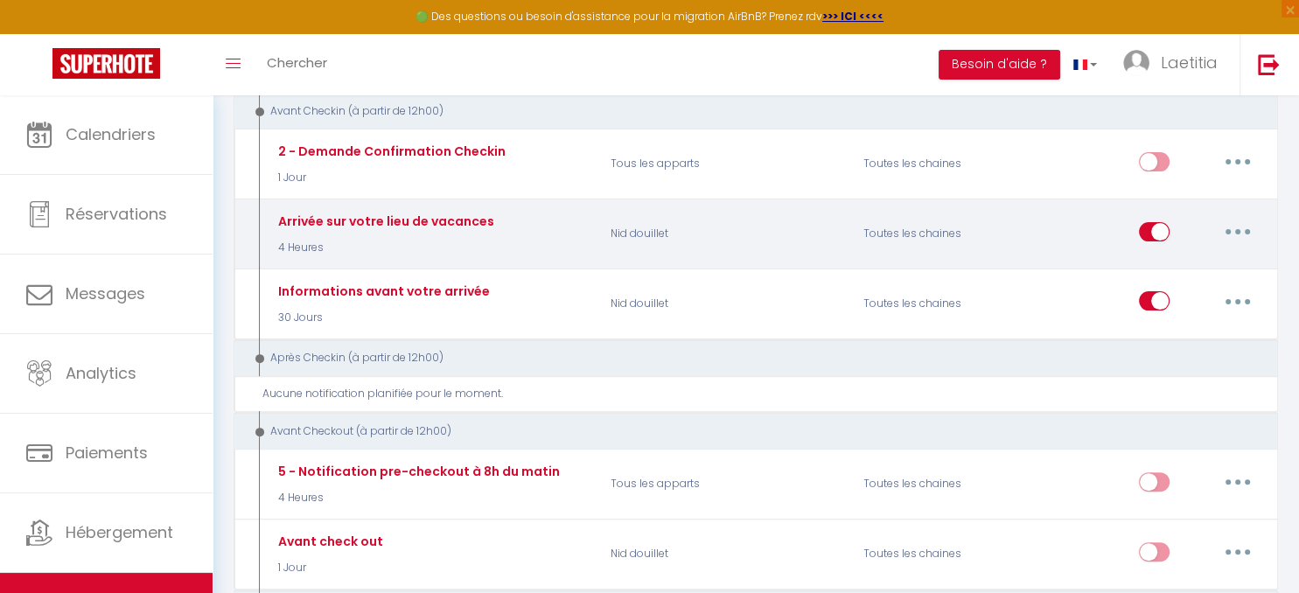
click at [1148, 226] on input "checkbox" at bounding box center [1154, 235] width 31 height 26
checkbox input "false"
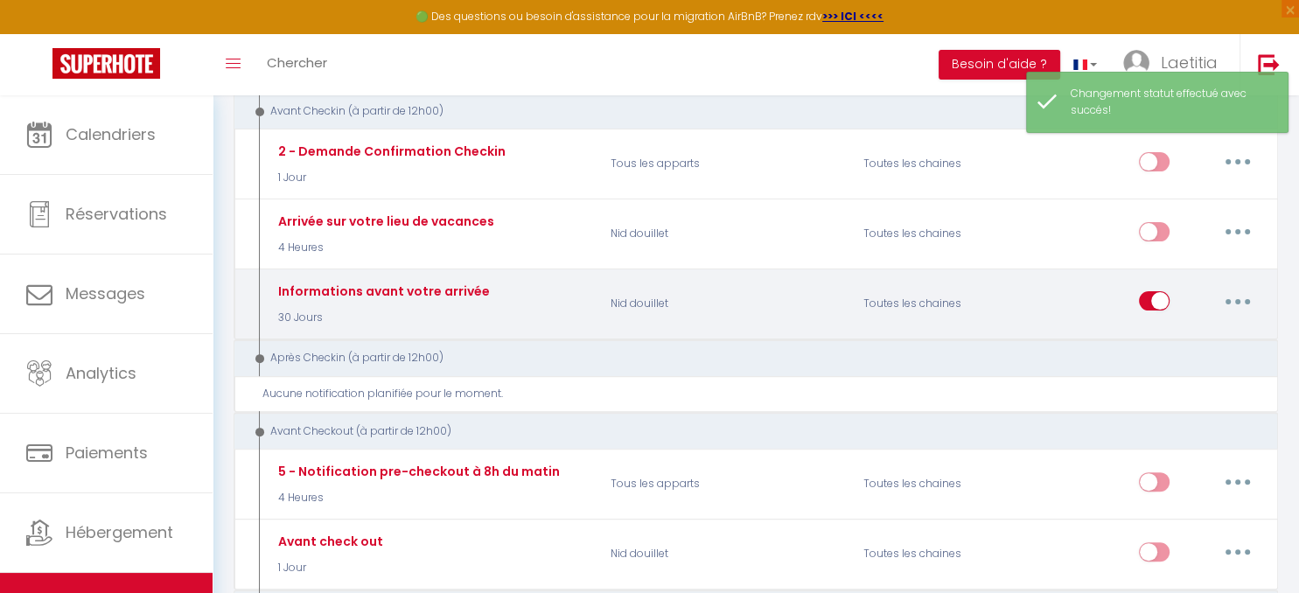
click at [1148, 302] on input "checkbox" at bounding box center [1154, 304] width 31 height 26
checkbox input "false"
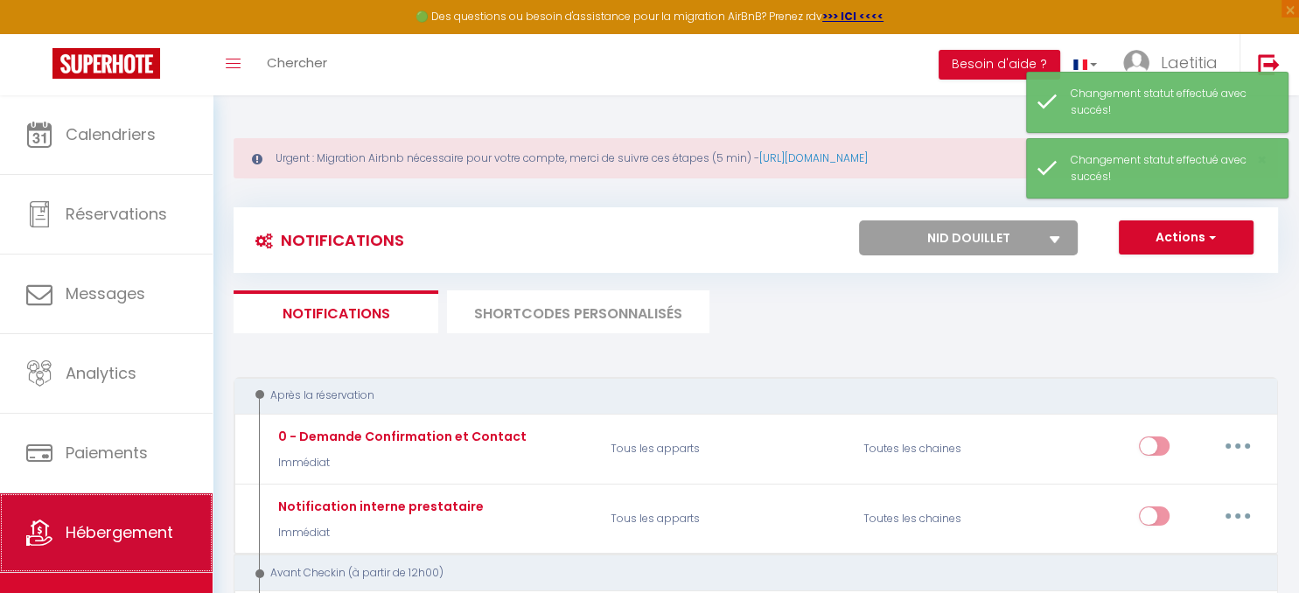
click at [122, 542] on span "Hébergement" at bounding box center [120, 532] width 108 height 22
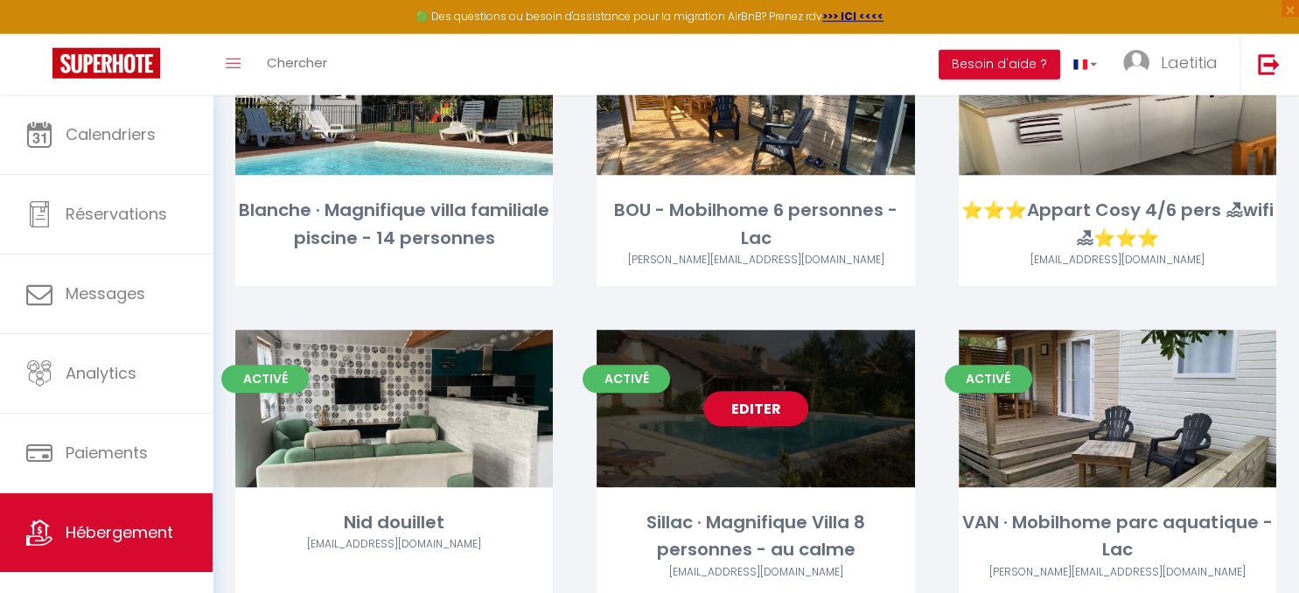
scroll to position [974, 0]
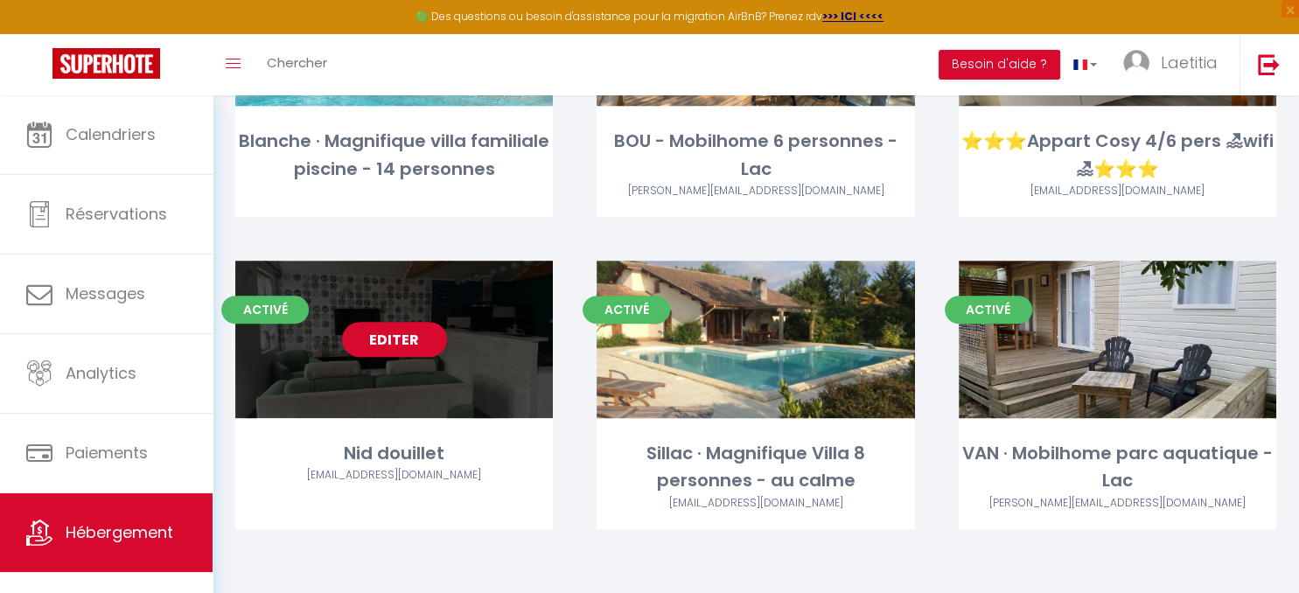
click at [411, 349] on link "Editer" at bounding box center [394, 339] width 105 height 35
select select "3"
select select "2"
select select "1"
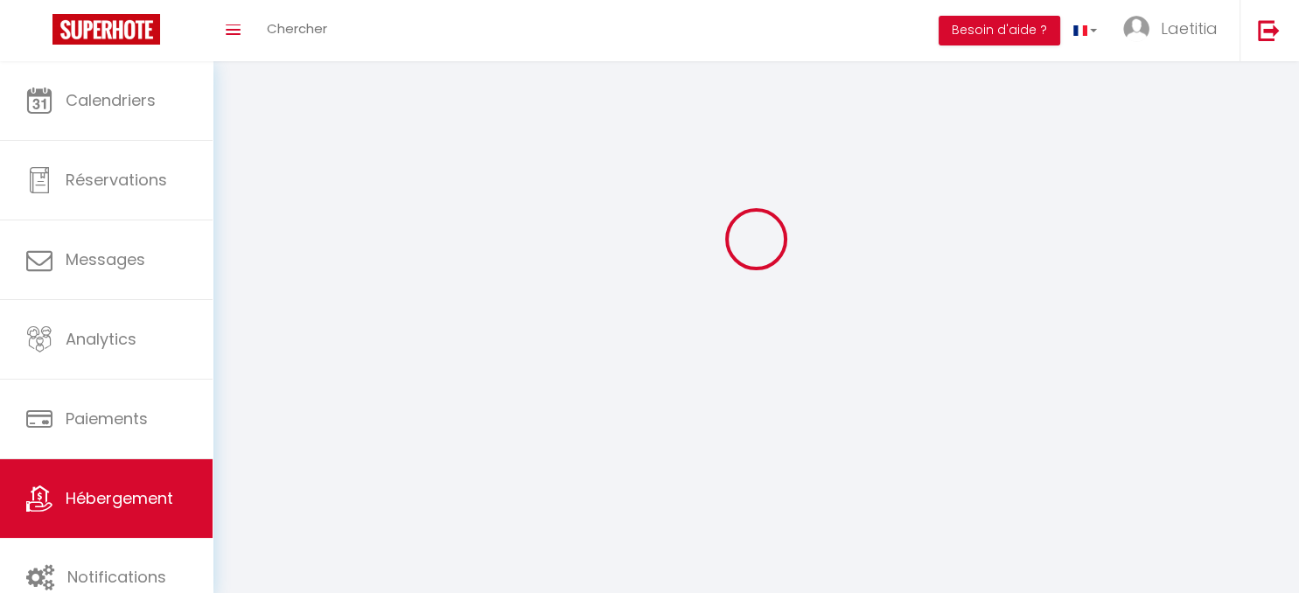
select select
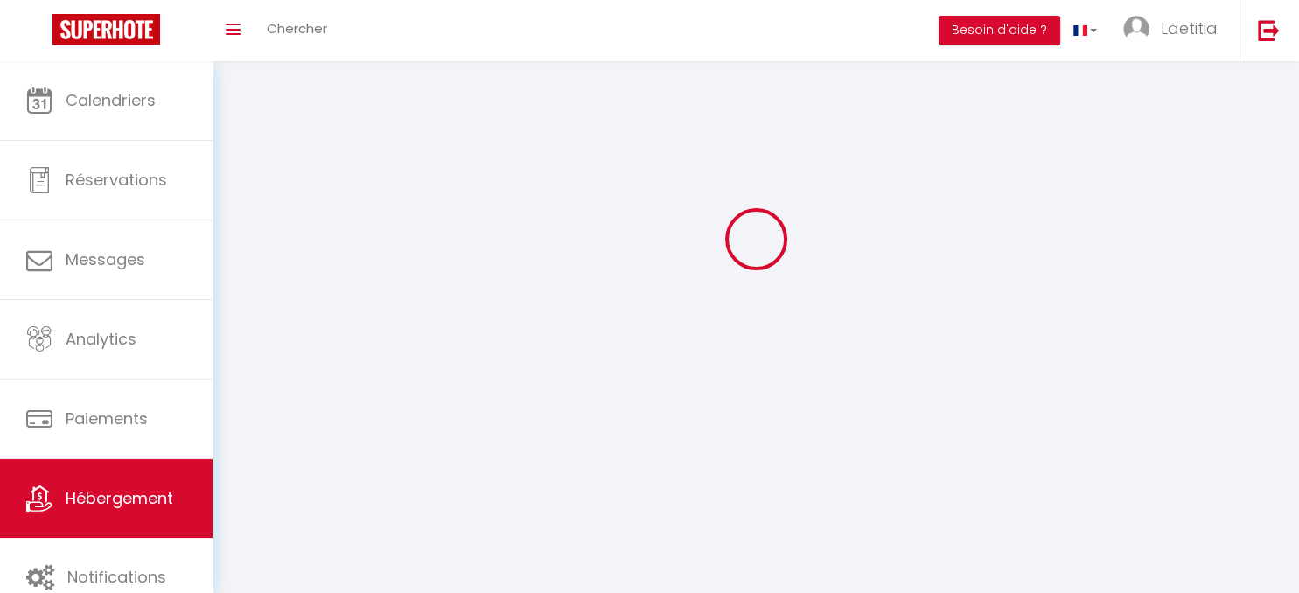
checkbox input "false"
select select
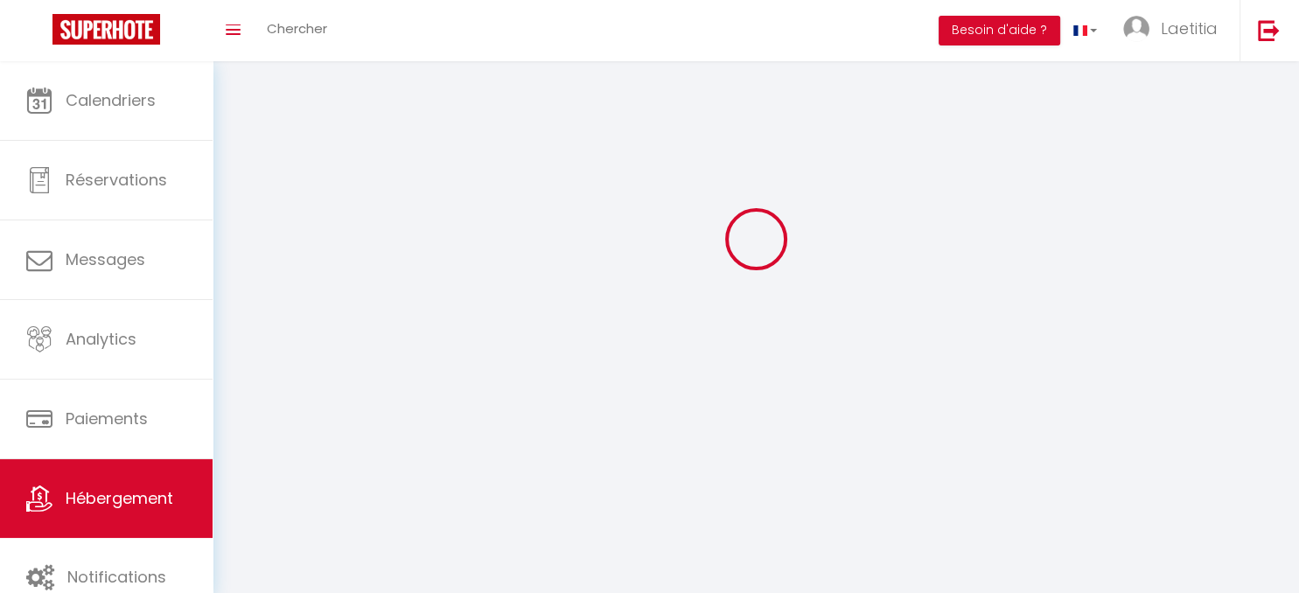
select select
select select "1"
select select
select select "28"
select select
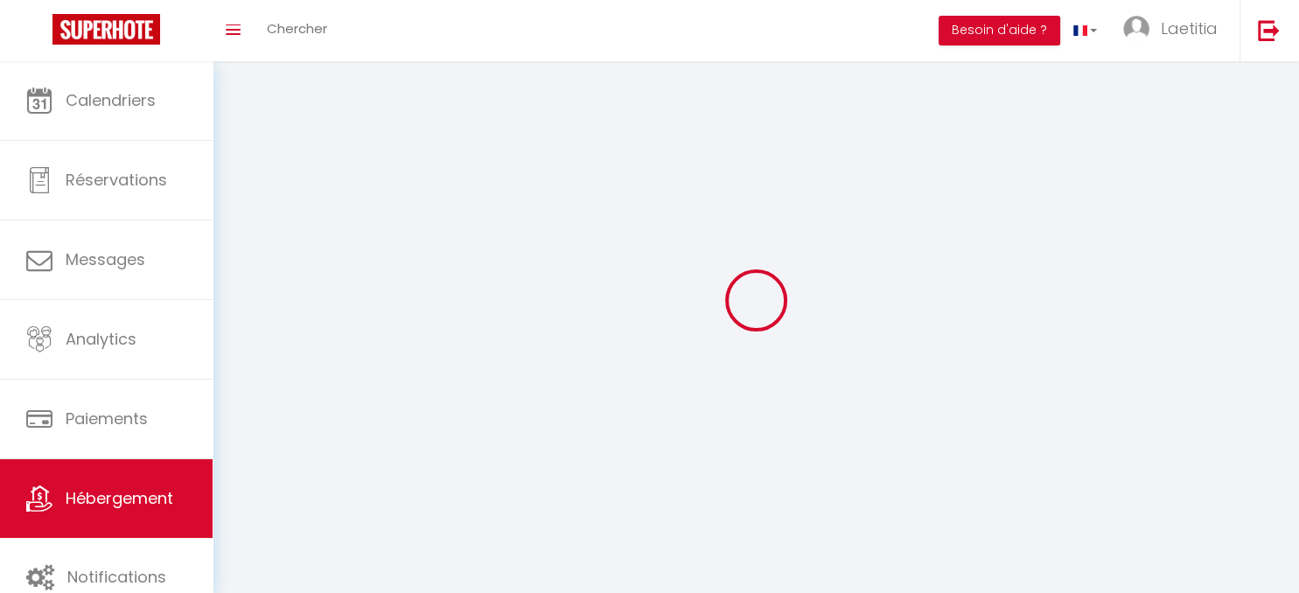
select select
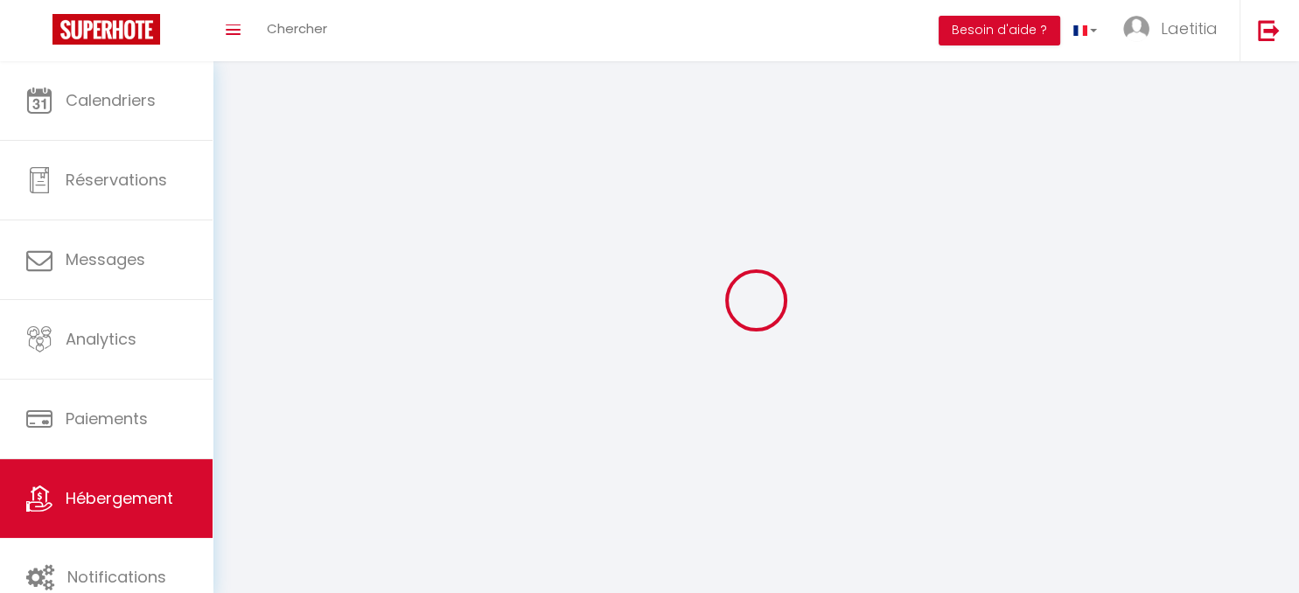
checkbox input "false"
select select
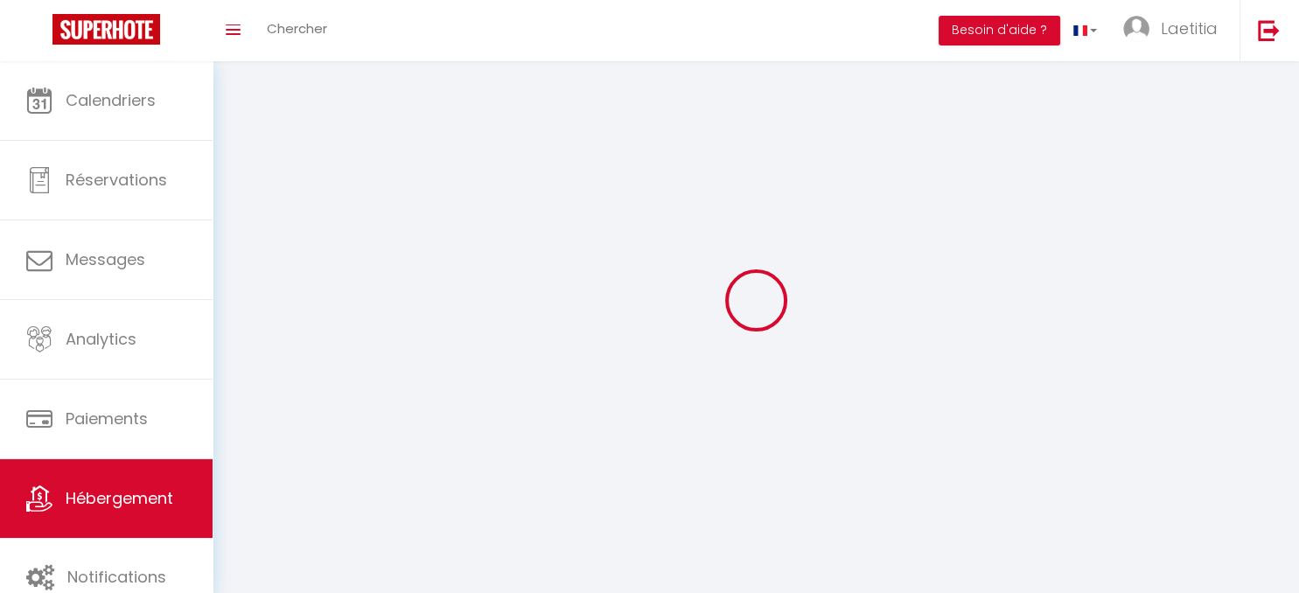
select select
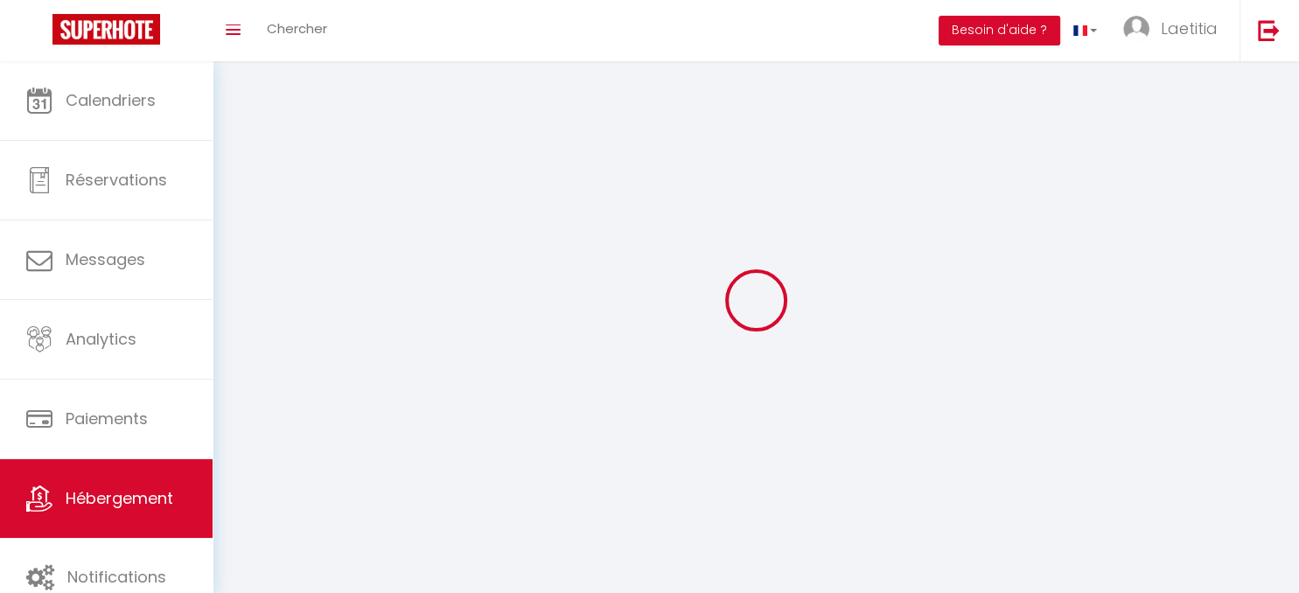
select select
checkbox input "false"
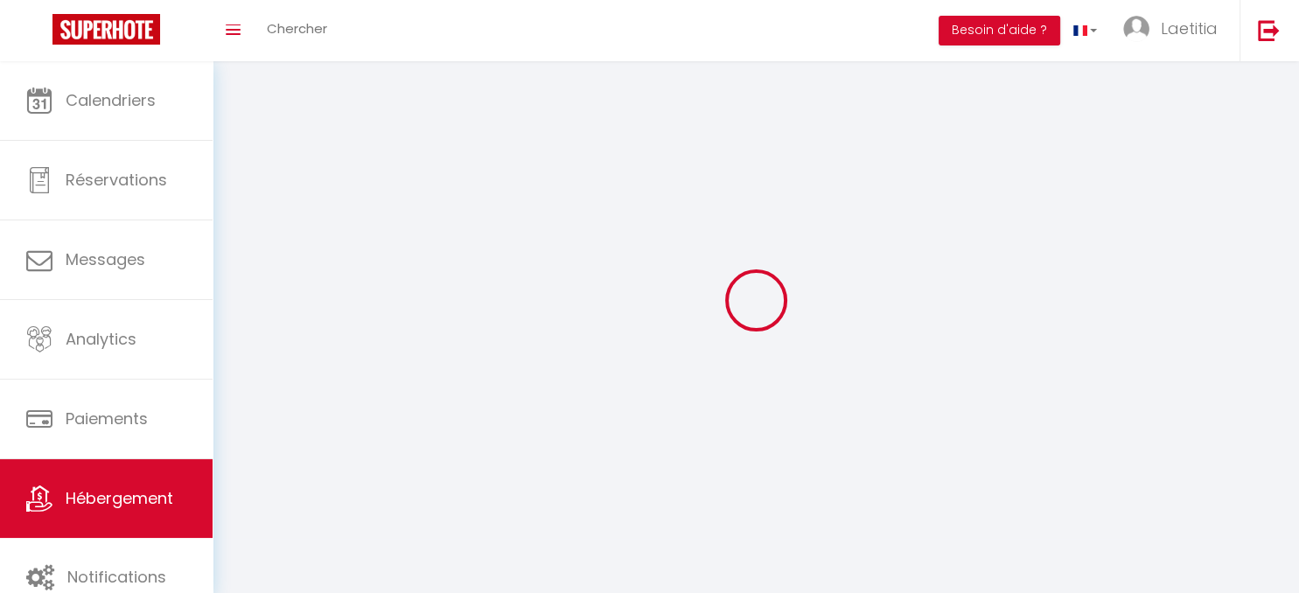
checkbox input "false"
select select
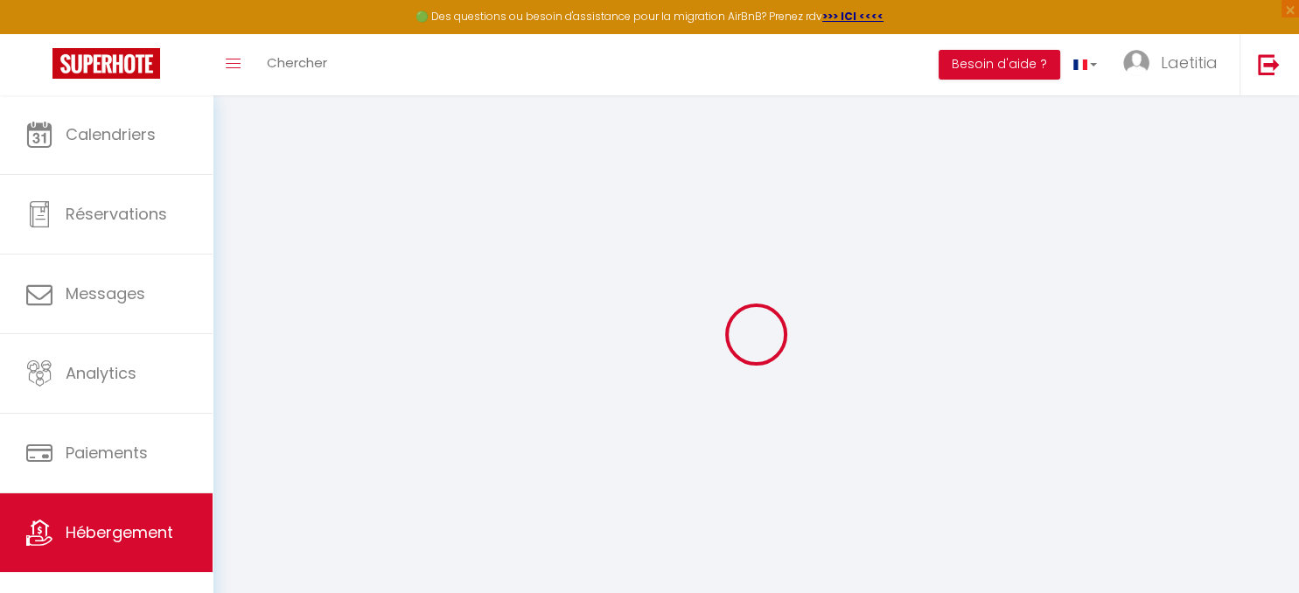
select select
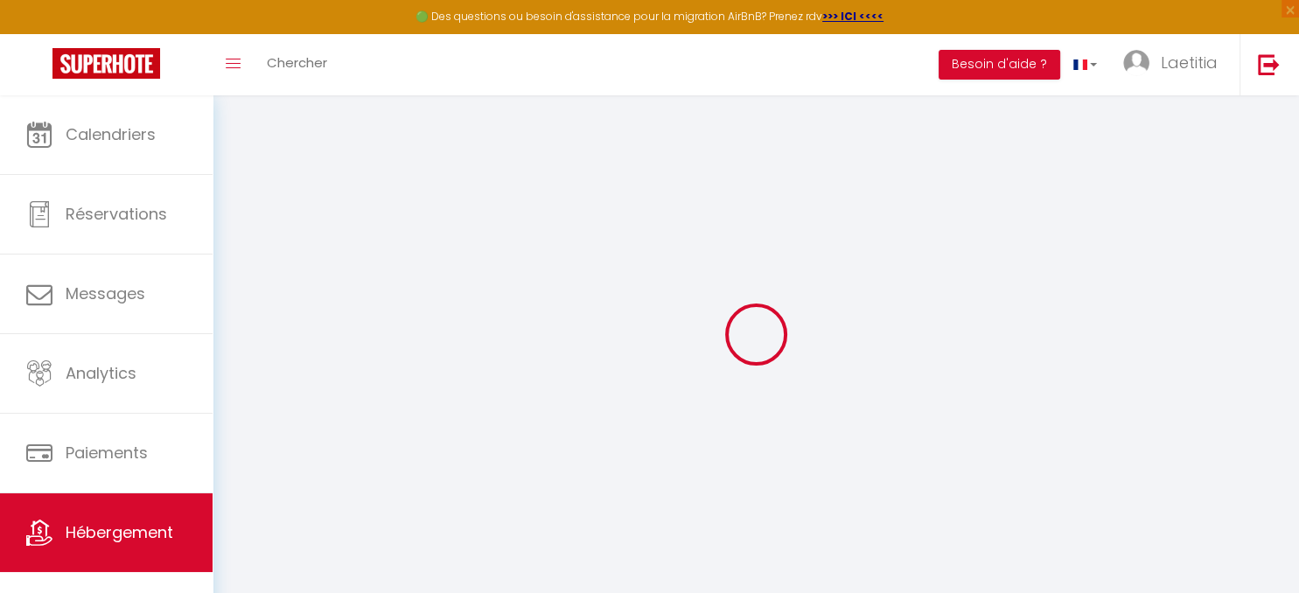
select select
checkbox input "false"
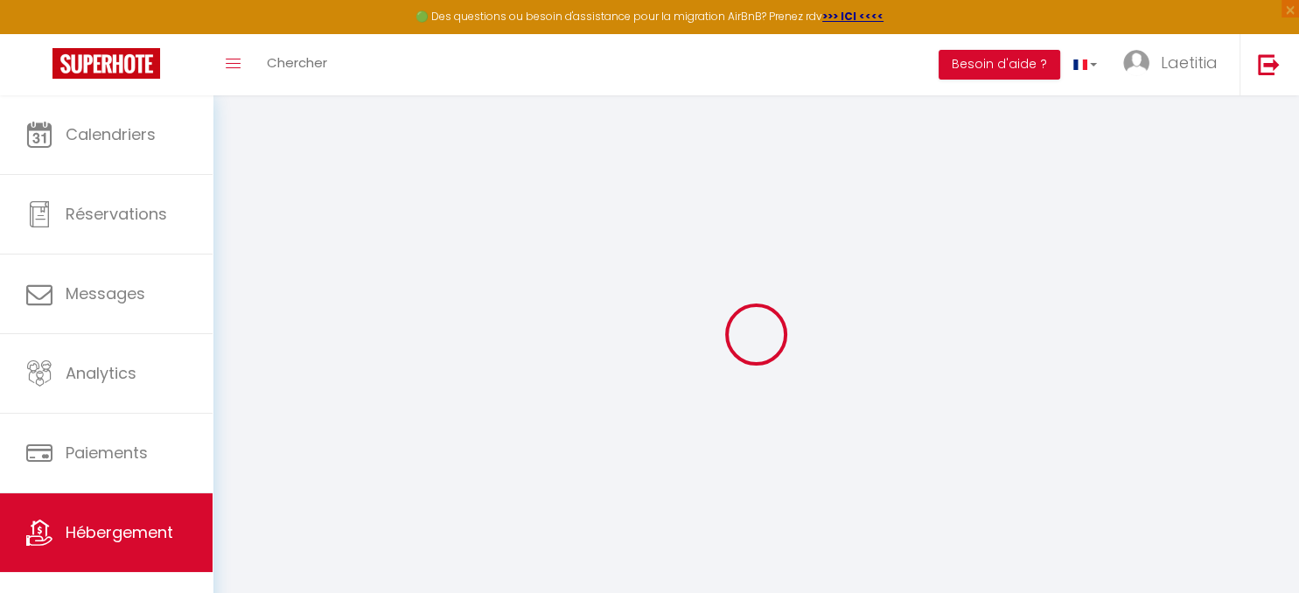
select select
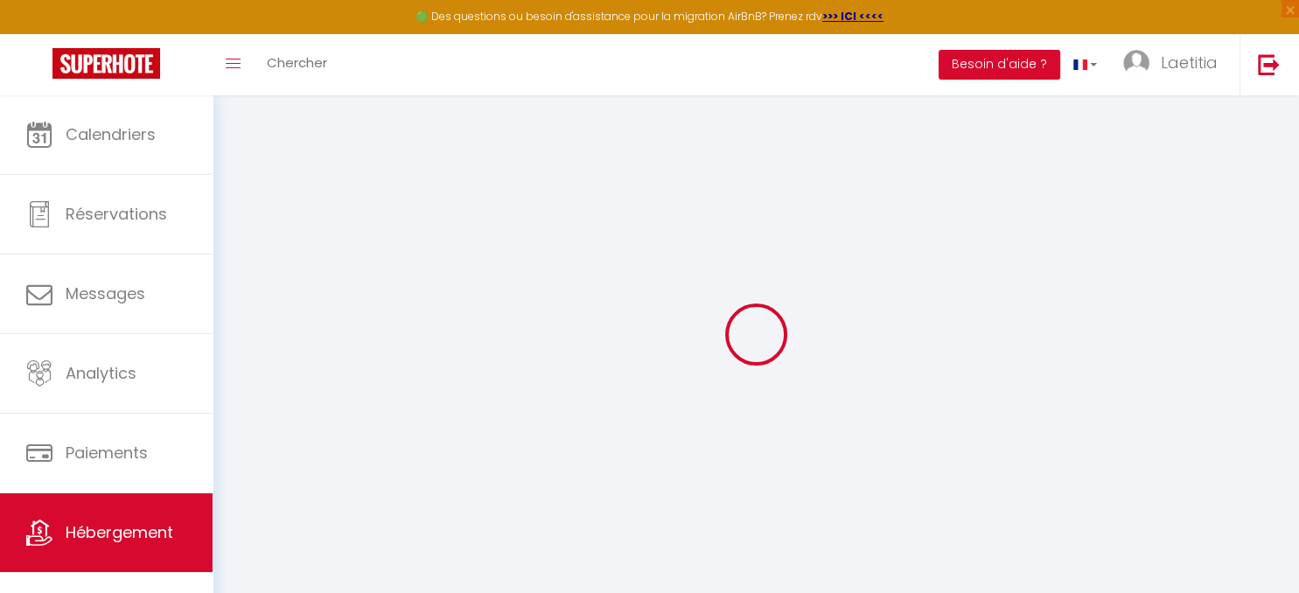
select select
checkbox input "false"
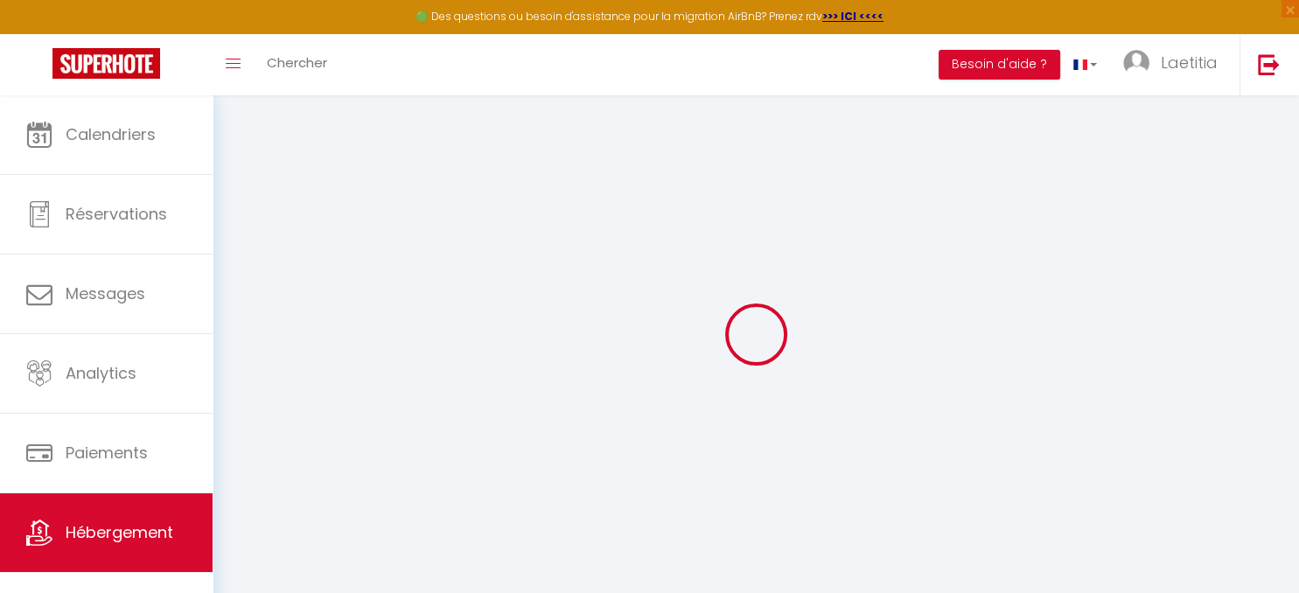
checkbox input "false"
select select
type input "Nid douillet"
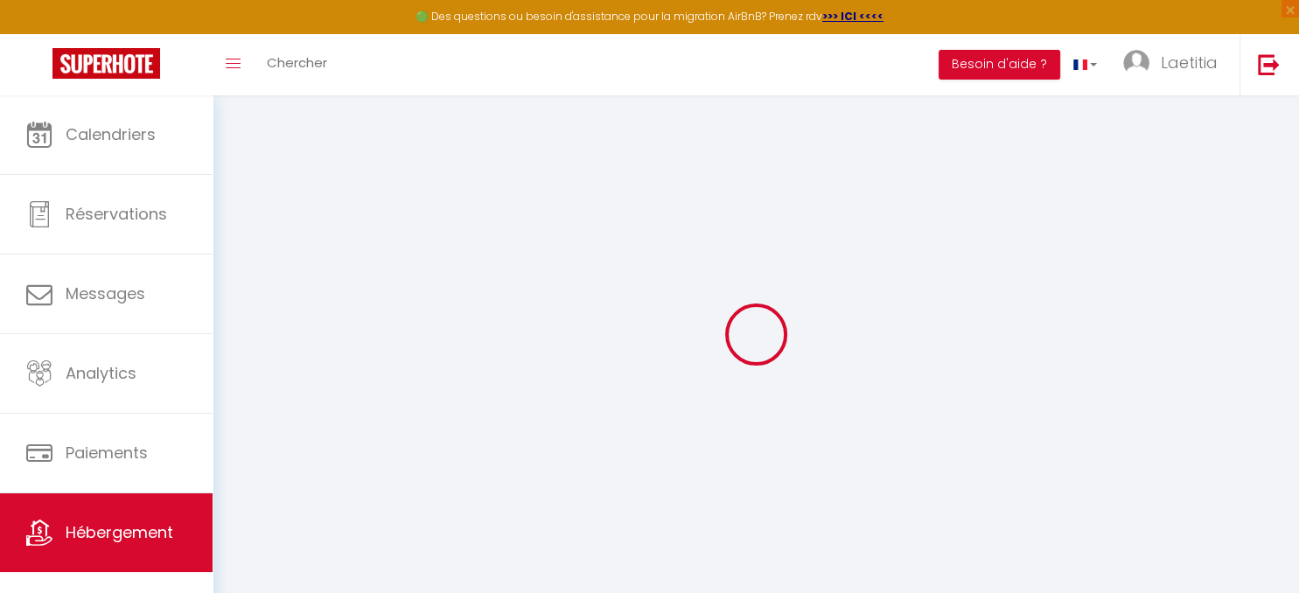
type input "[PERSON_NAME]"
type input "LE POTTIER"
select select
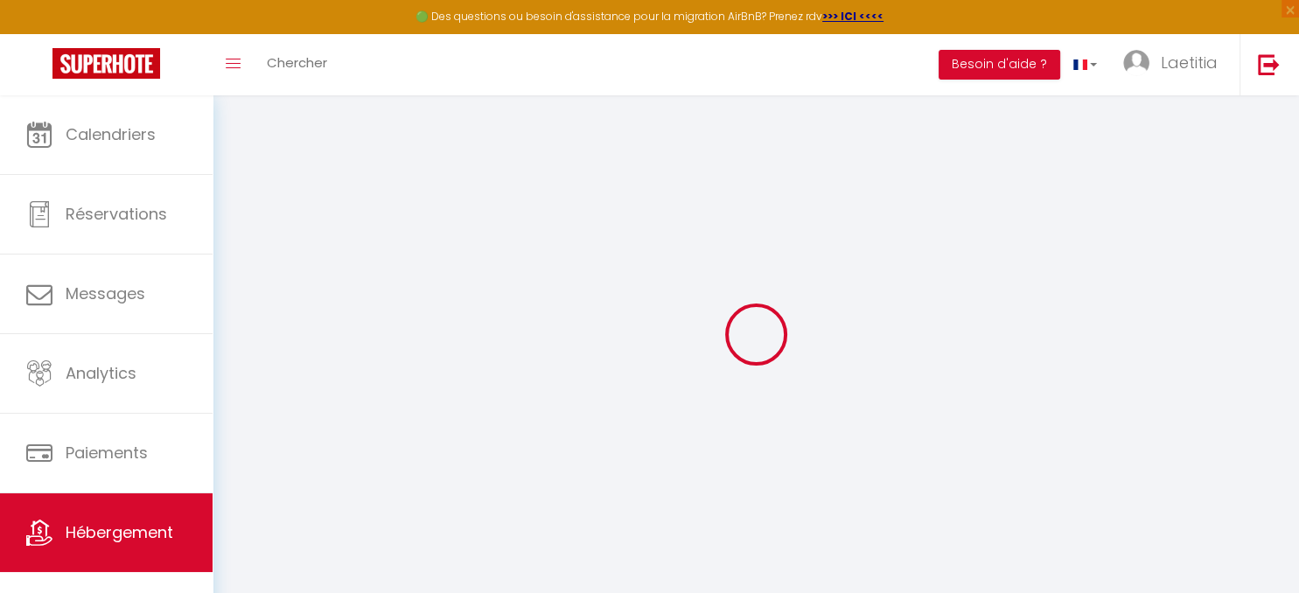
select select
type input "[STREET_ADDRESS]"
type input "40460"
type input "SANGUINET"
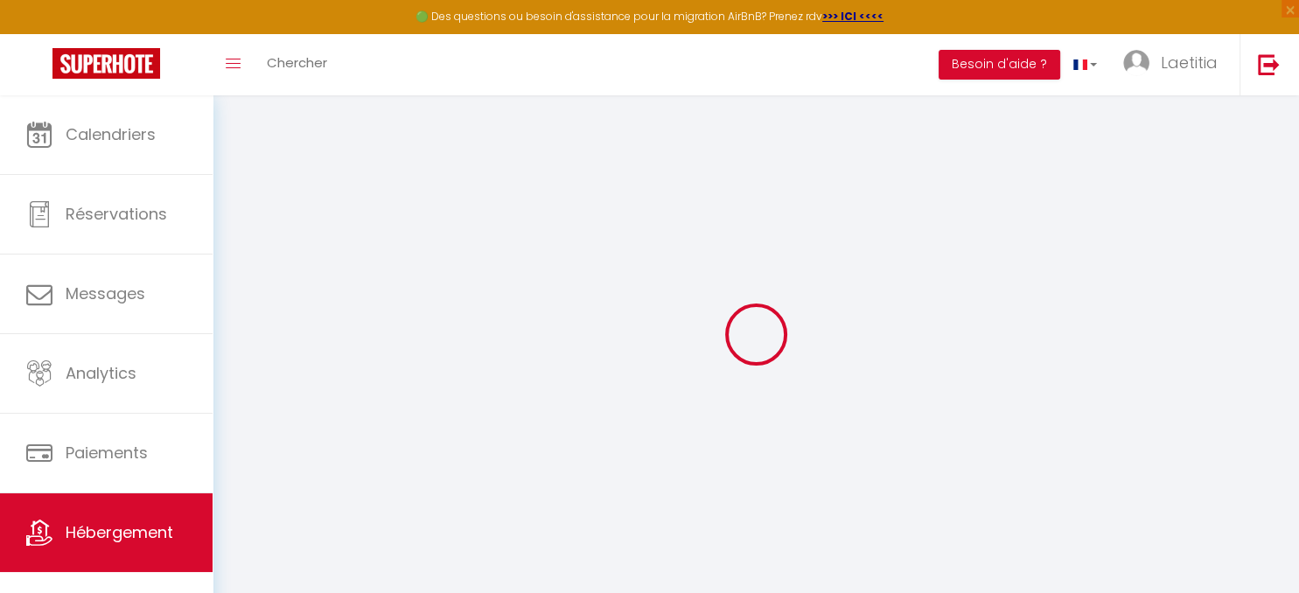
type input "[EMAIL_ADDRESS][DOMAIN_NAME]"
select select
checkbox input "false"
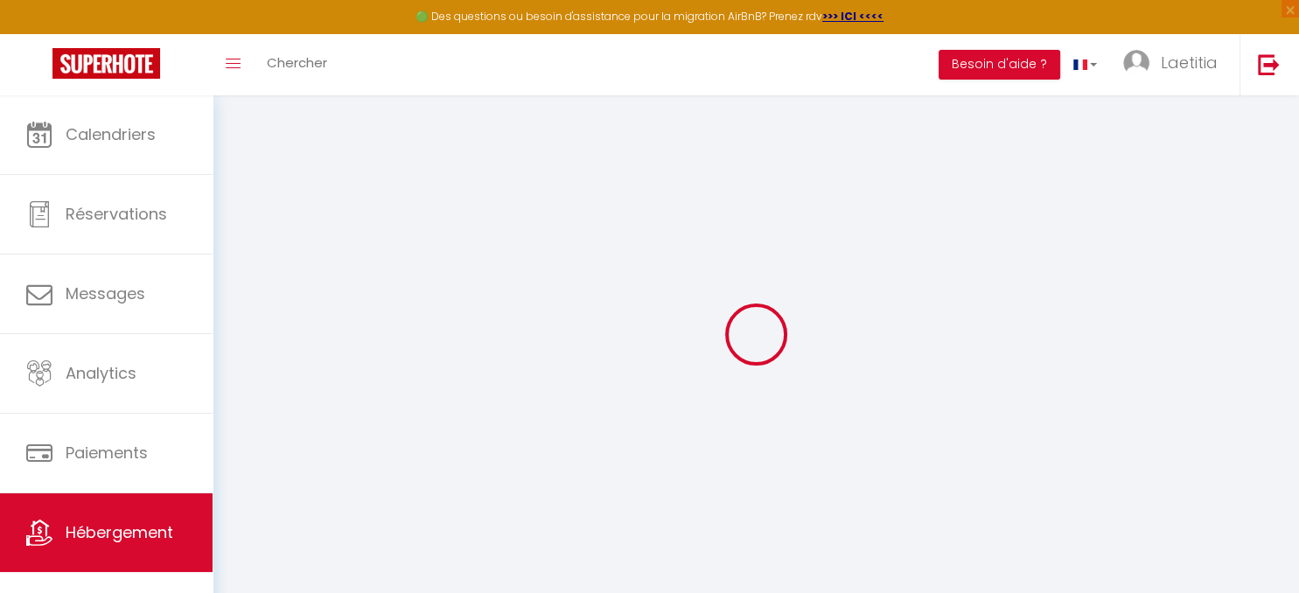
checkbox input "false"
type input "0"
select select
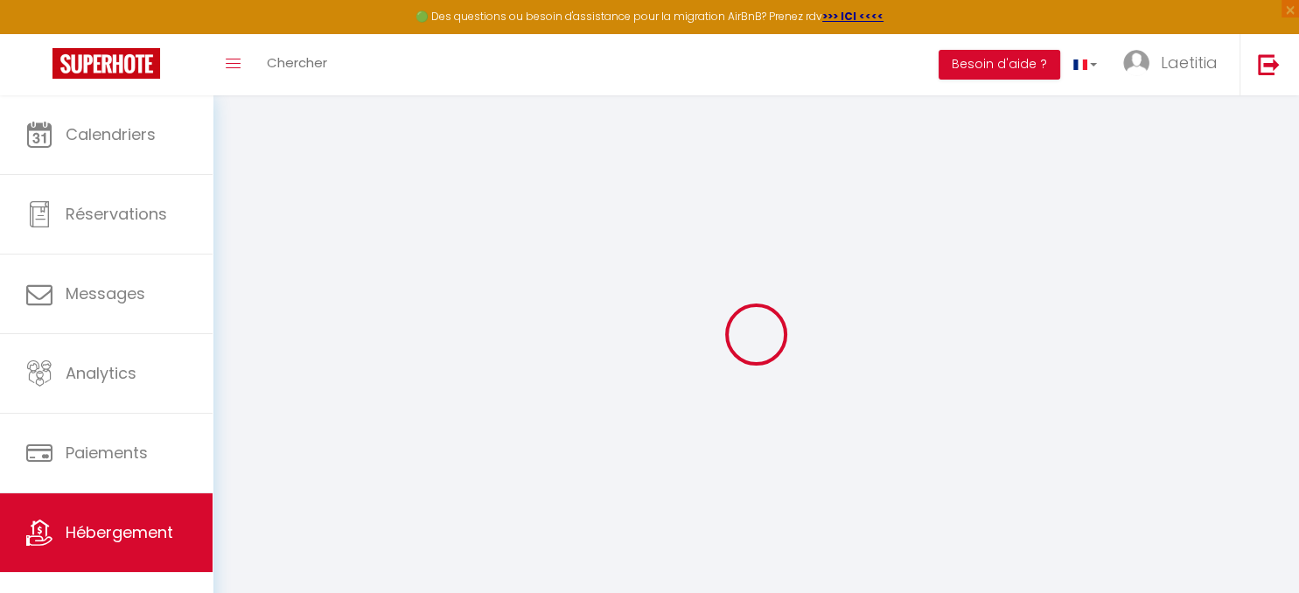
select select
checkbox input "false"
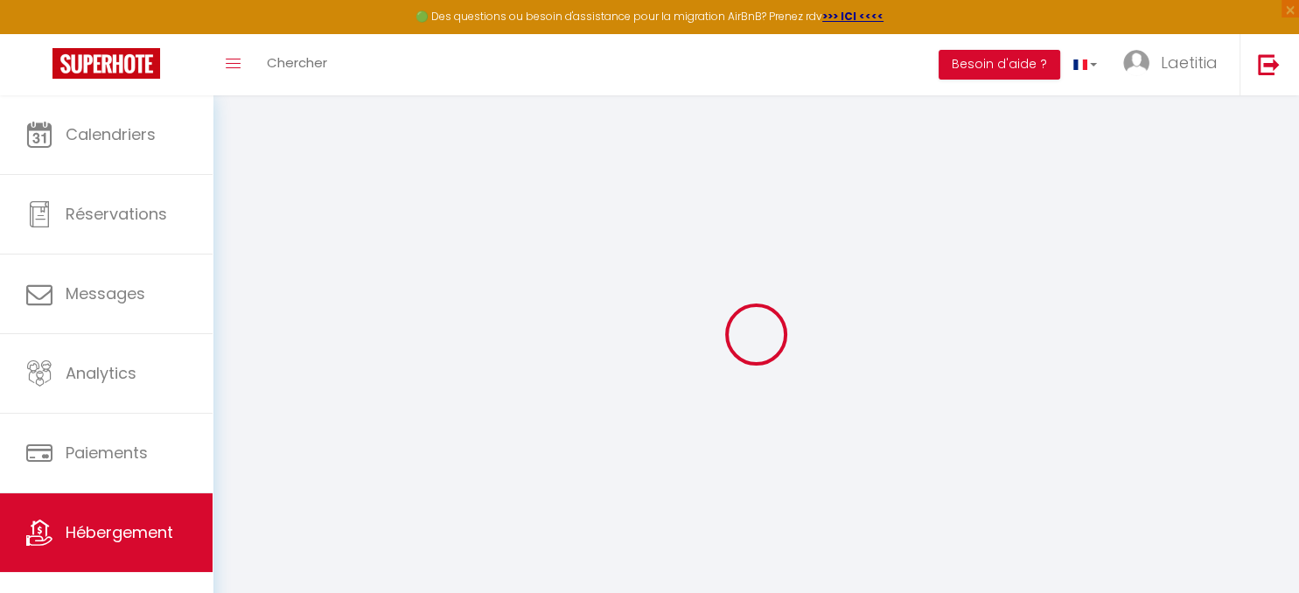
checkbox input "false"
select select "15:00"
select select "23:45"
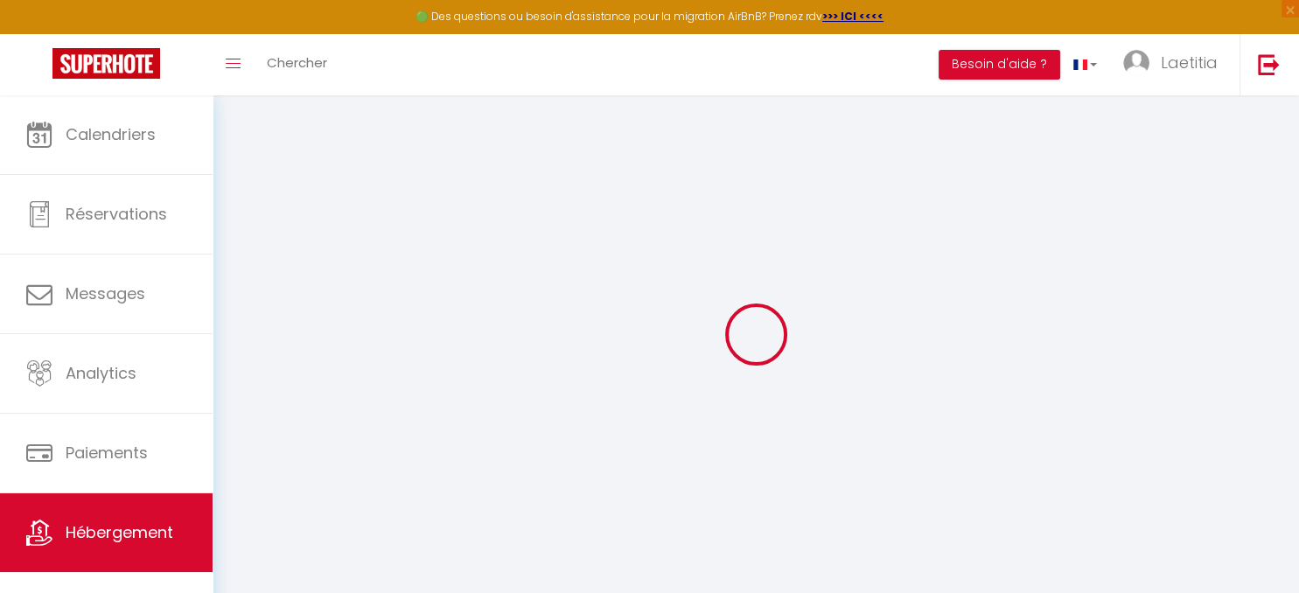
select select "11:00"
select select "30"
select select "120"
select select
checkbox input "false"
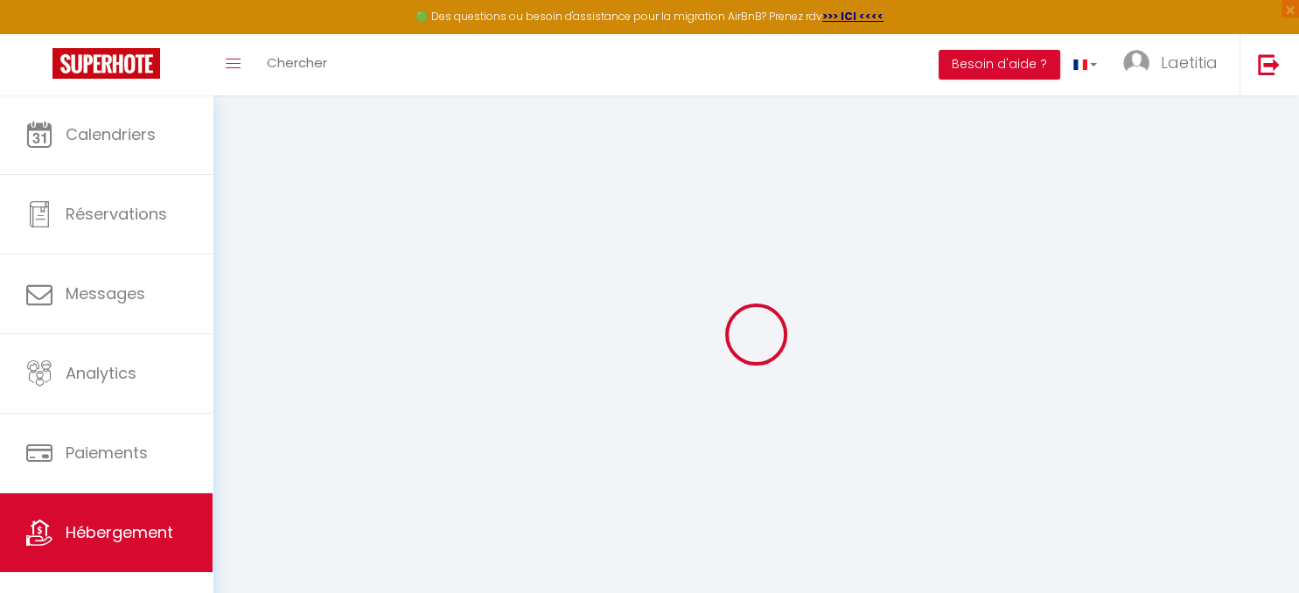
checkbox input "false"
select select
checkbox input "false"
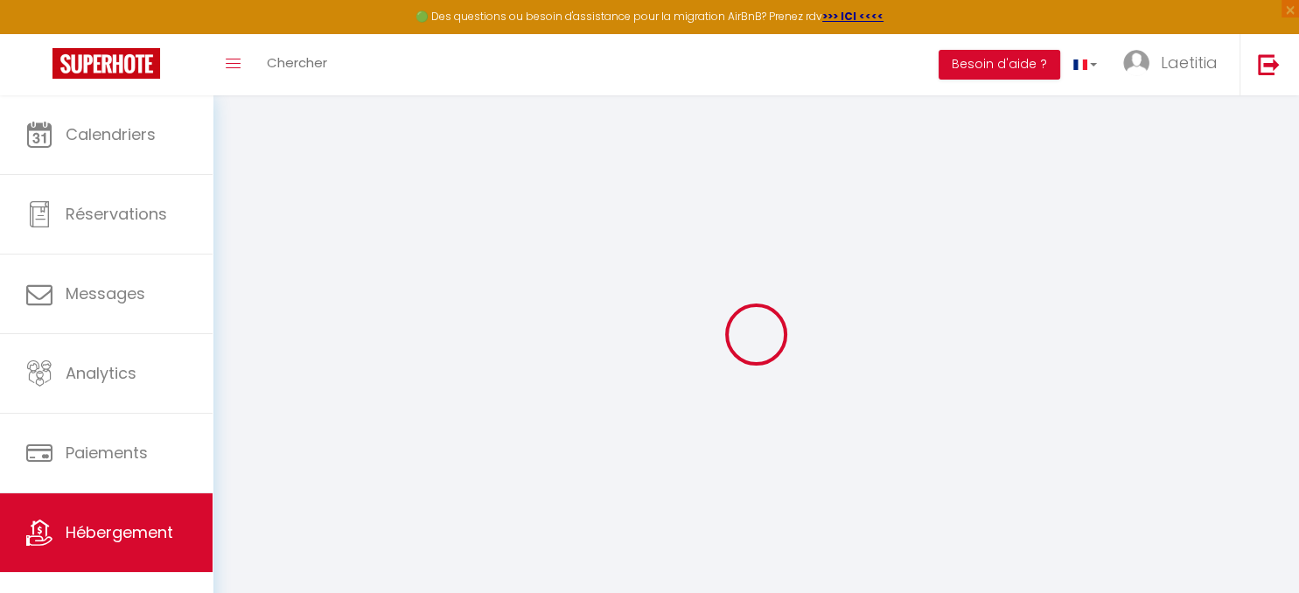
checkbox input "false"
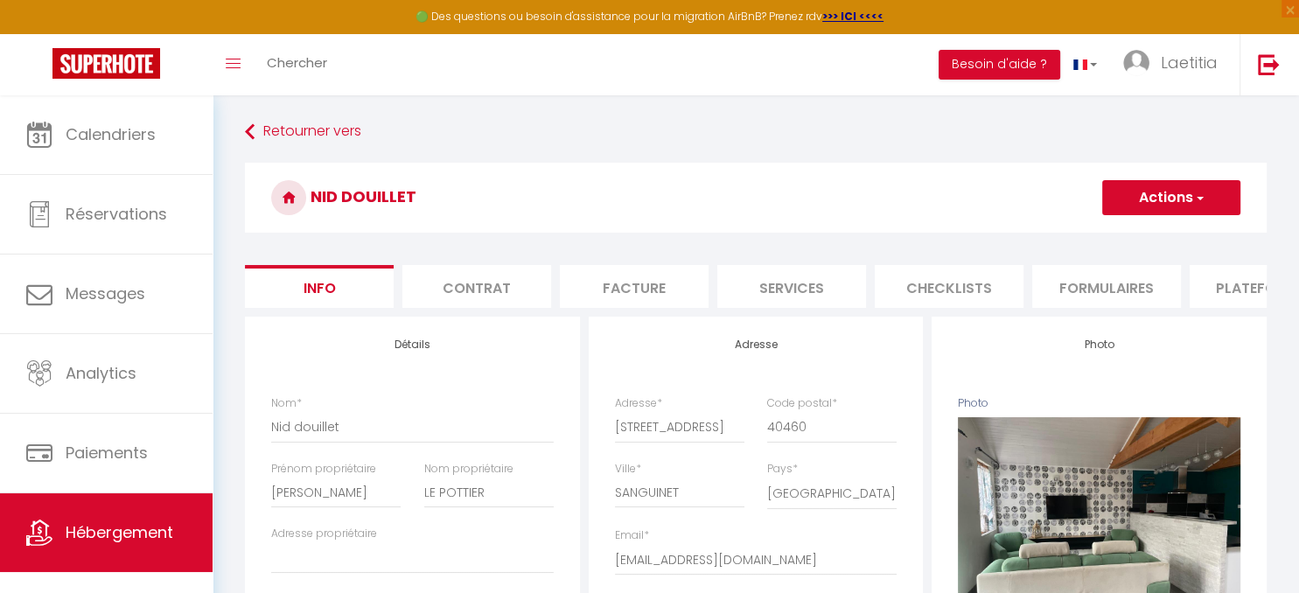
select select
checkbox input "false"
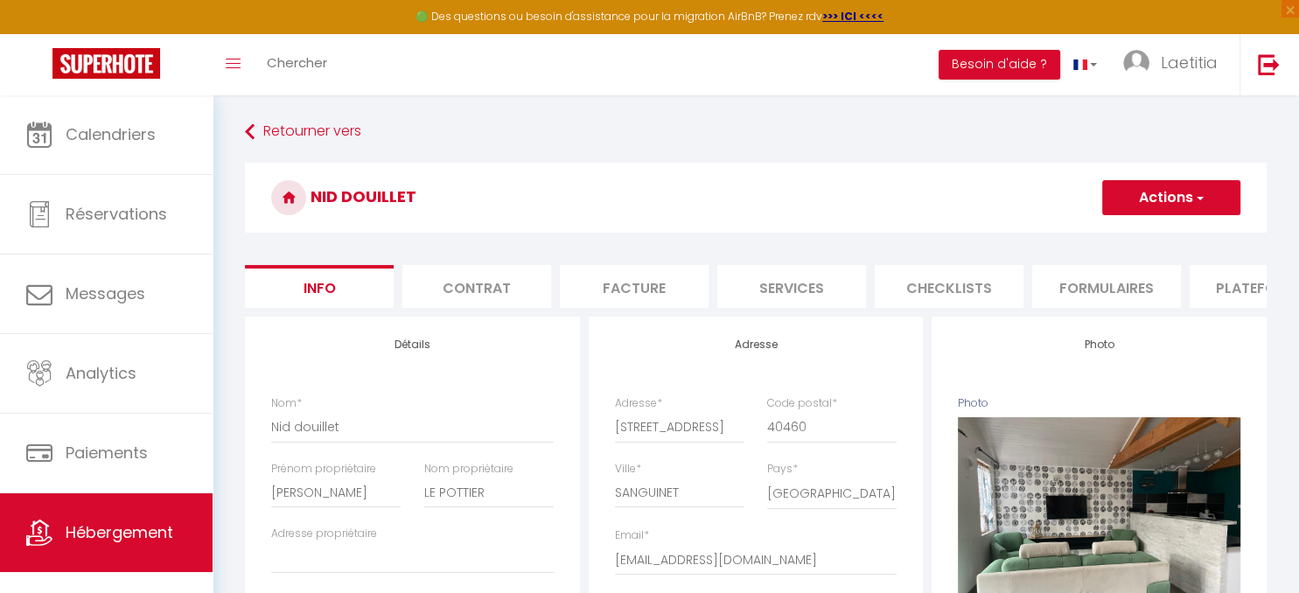
click at [1146, 187] on button "Actions" at bounding box center [1171, 197] width 138 height 35
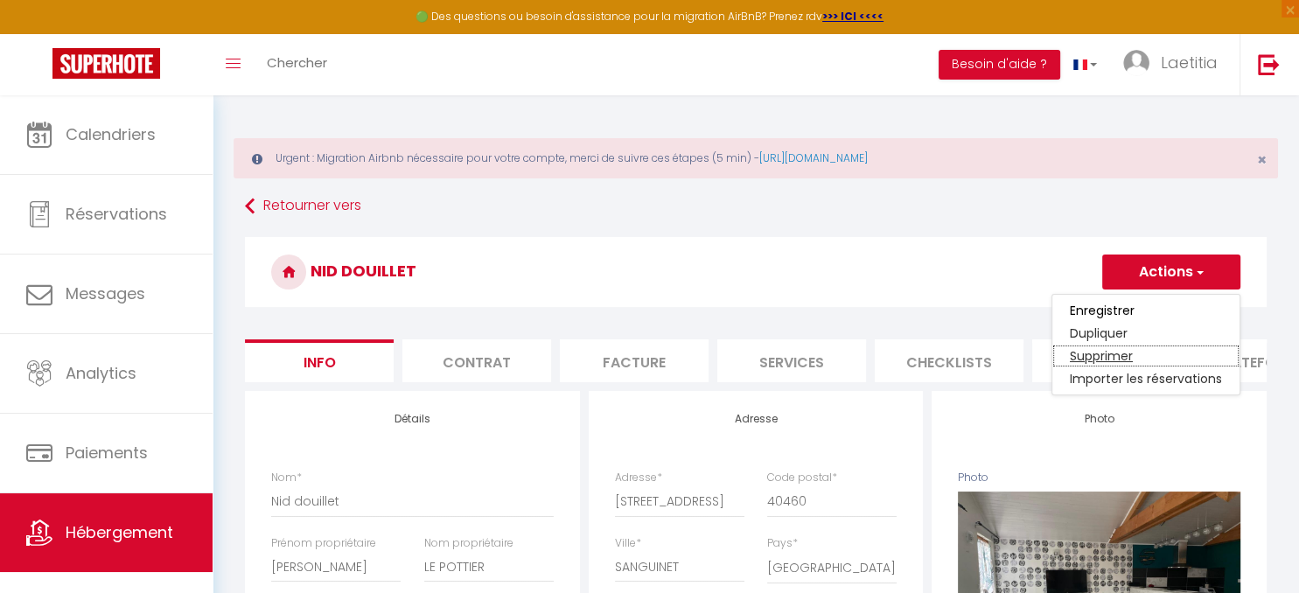
click at [1083, 362] on link "Supprimer" at bounding box center [1145, 356] width 187 height 23
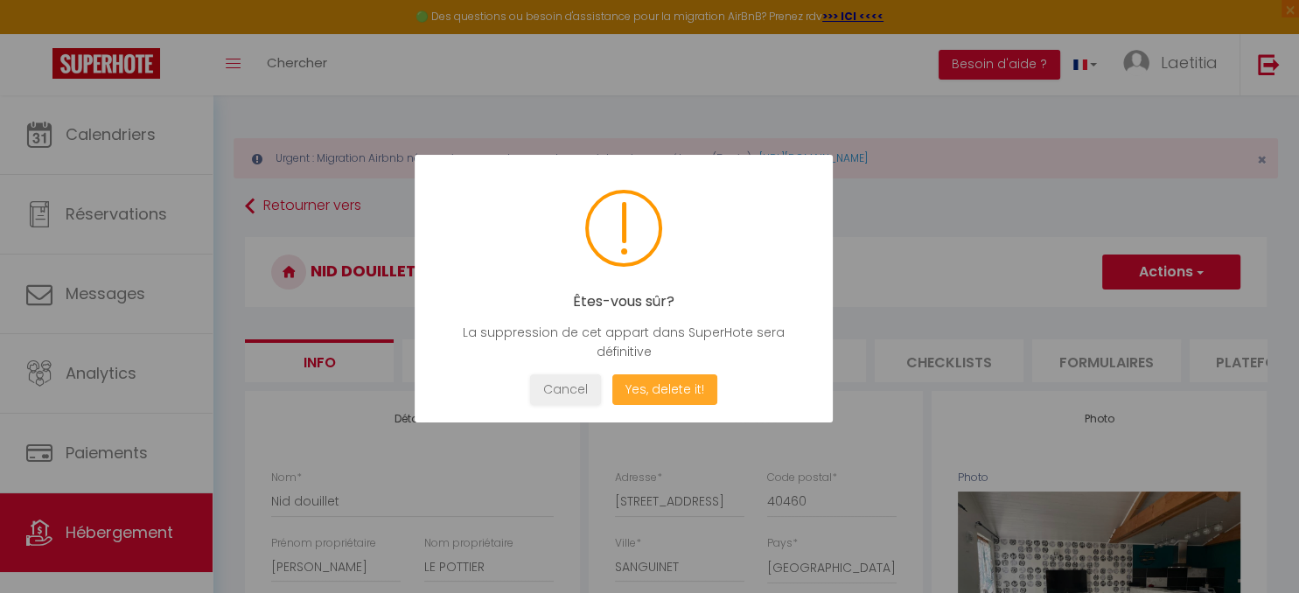
click at [661, 390] on button "Yes, delete it!" at bounding box center [664, 389] width 105 height 31
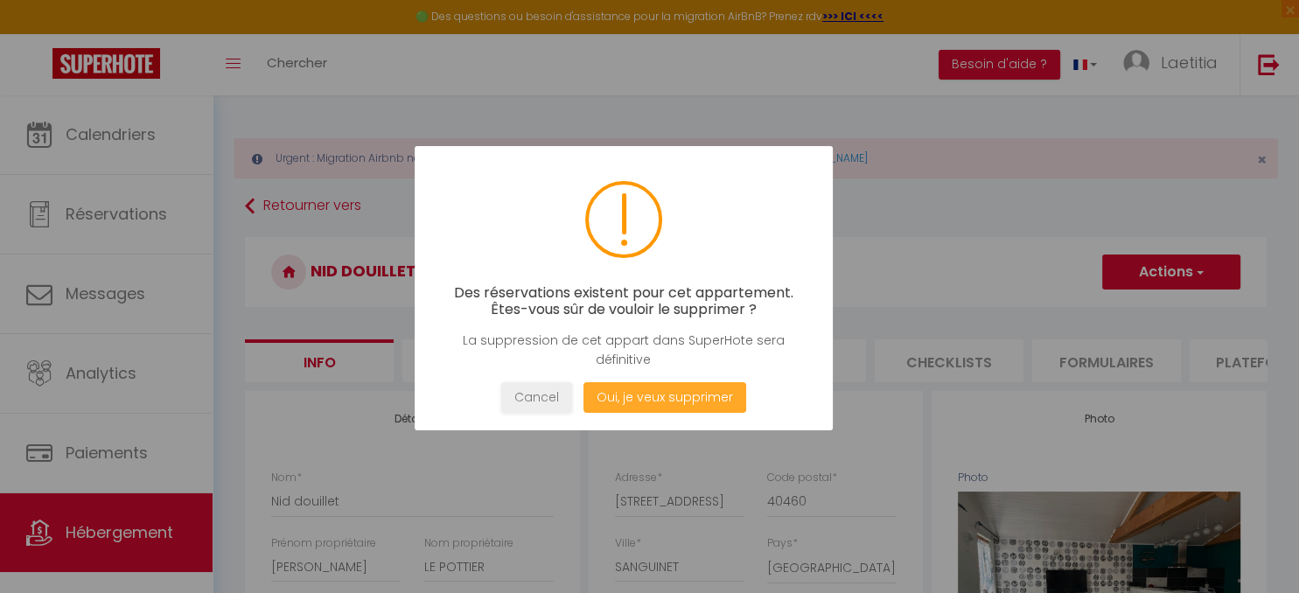
click at [653, 397] on button "Oui, je veux supprimer" at bounding box center [664, 397] width 163 height 31
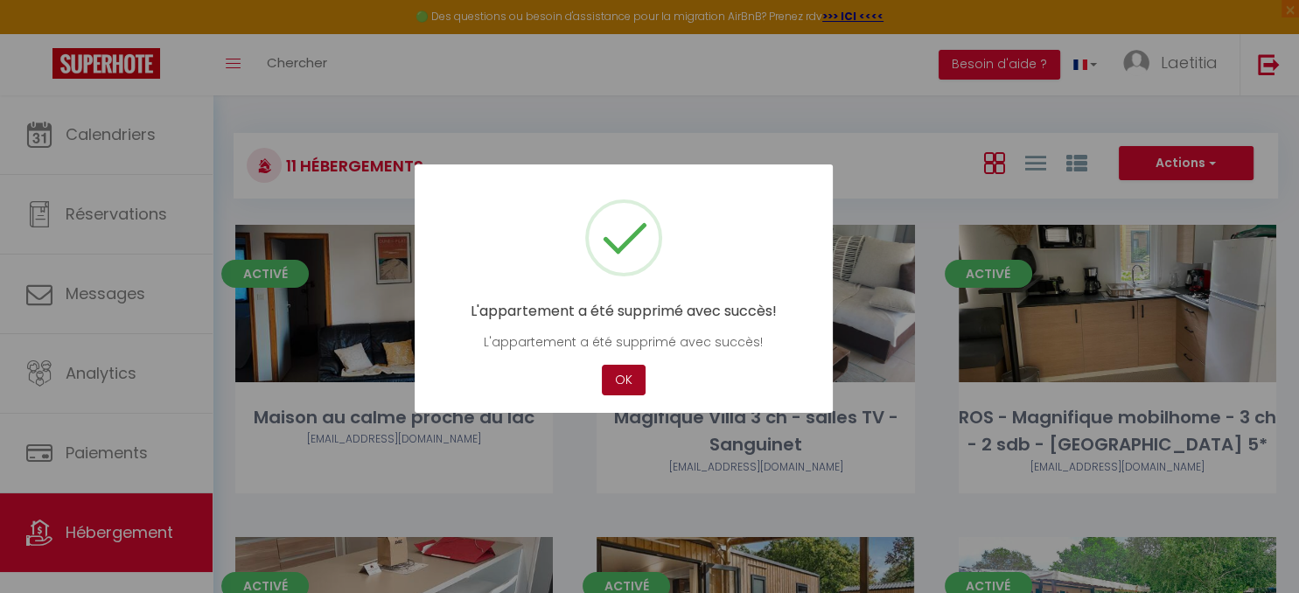
click at [633, 387] on button "OK" at bounding box center [624, 380] width 44 height 31
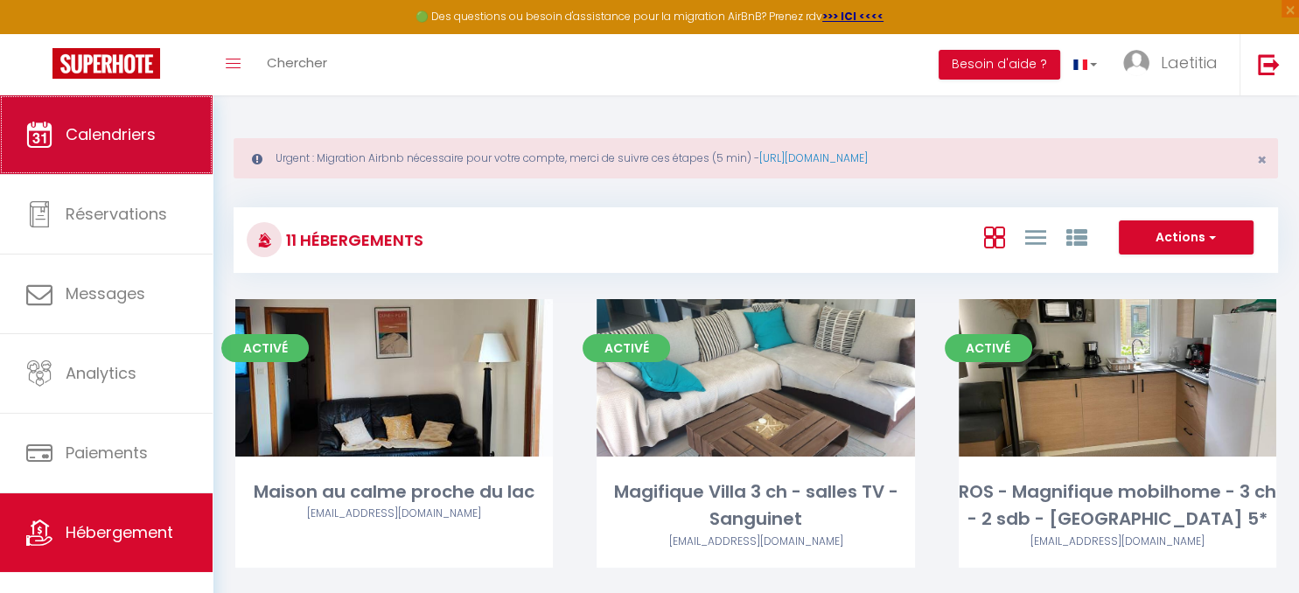
click at [125, 141] on span "Calendriers" at bounding box center [111, 134] width 90 height 22
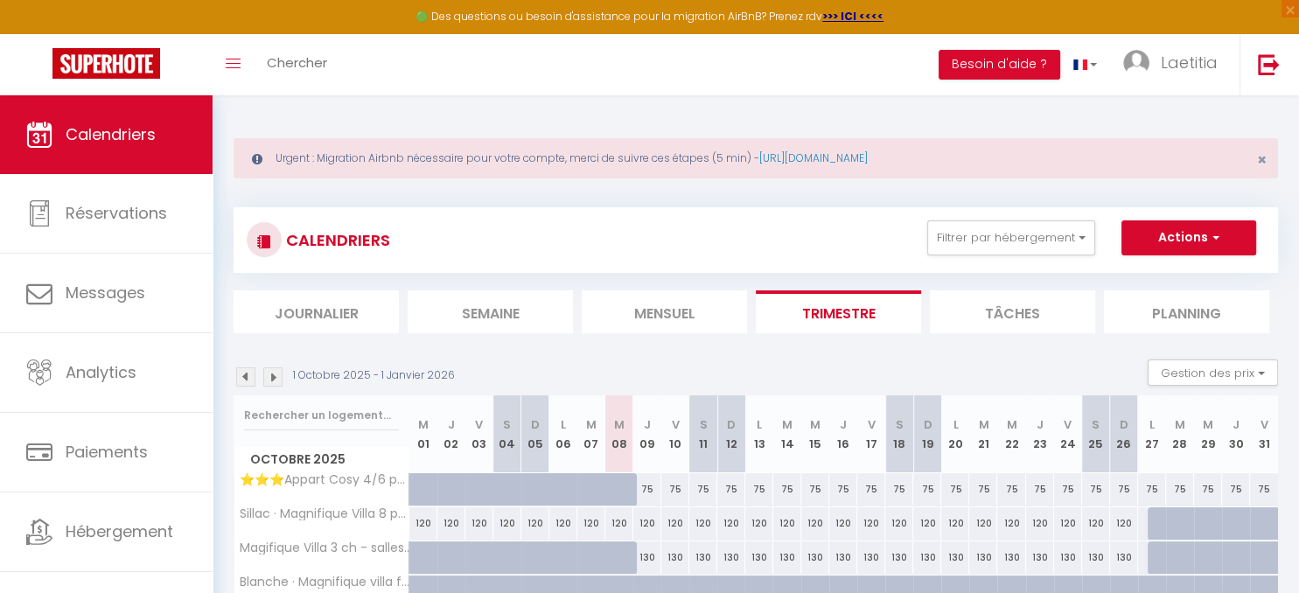
click at [275, 383] on img at bounding box center [272, 376] width 19 height 19
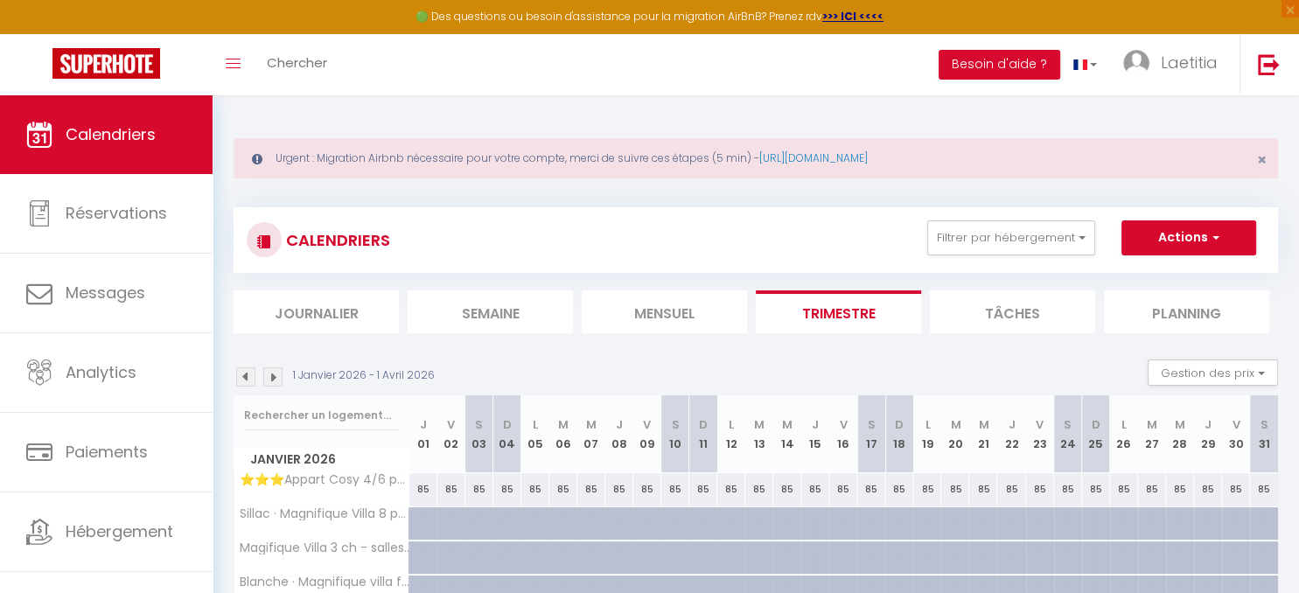
click at [275, 383] on img at bounding box center [272, 376] width 19 height 19
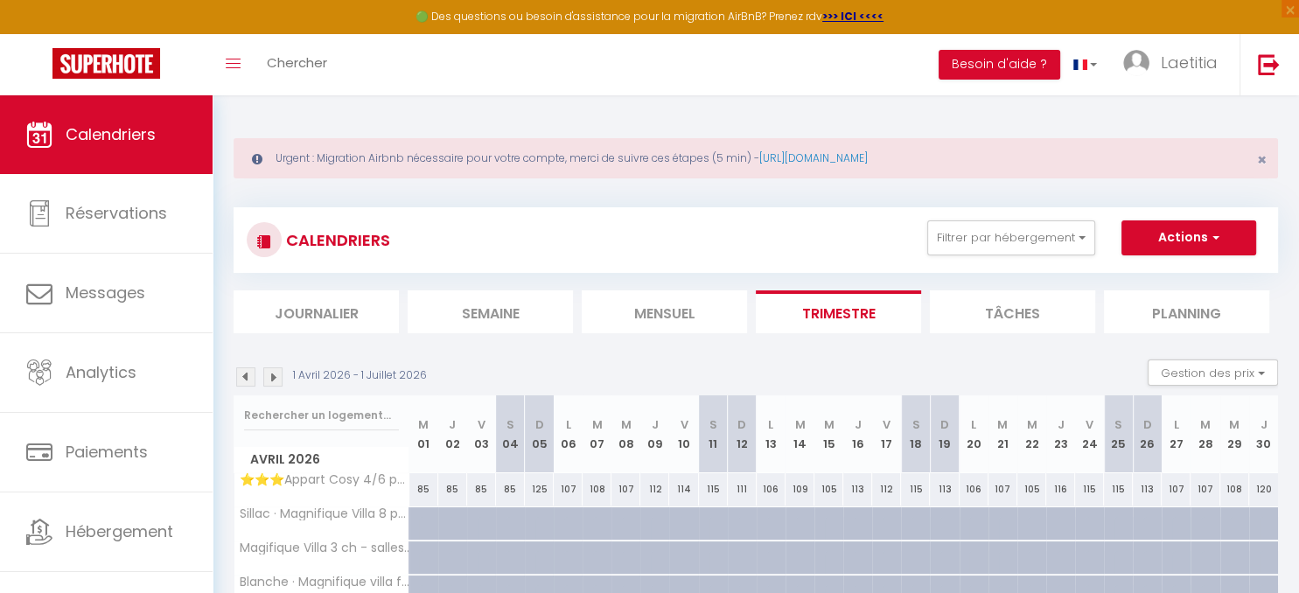
click at [275, 383] on img at bounding box center [272, 376] width 19 height 19
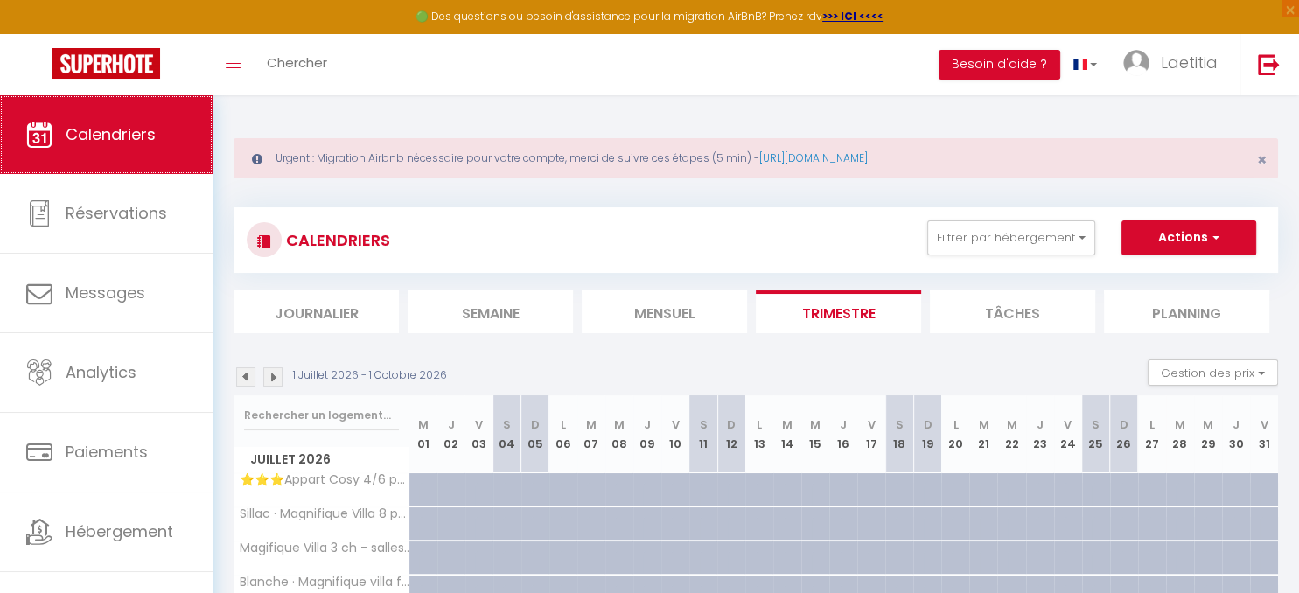
click at [104, 138] on span "Calendriers" at bounding box center [111, 134] width 90 height 22
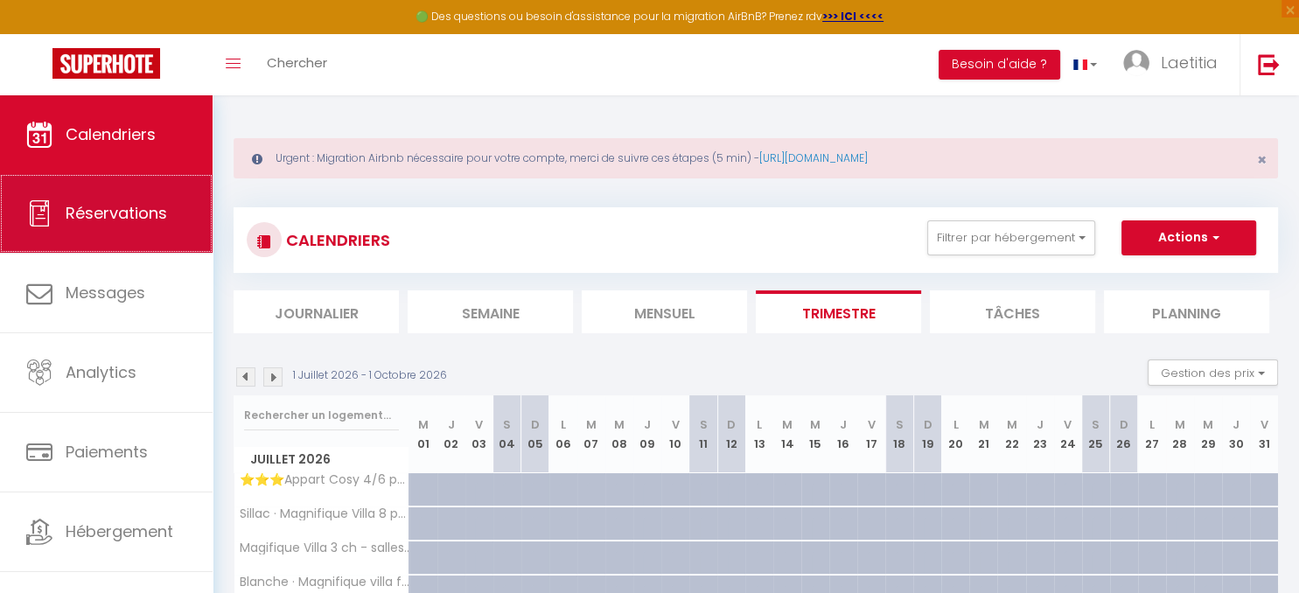
click at [107, 233] on link "Réservations" at bounding box center [106, 213] width 213 height 79
select select "not_cancelled"
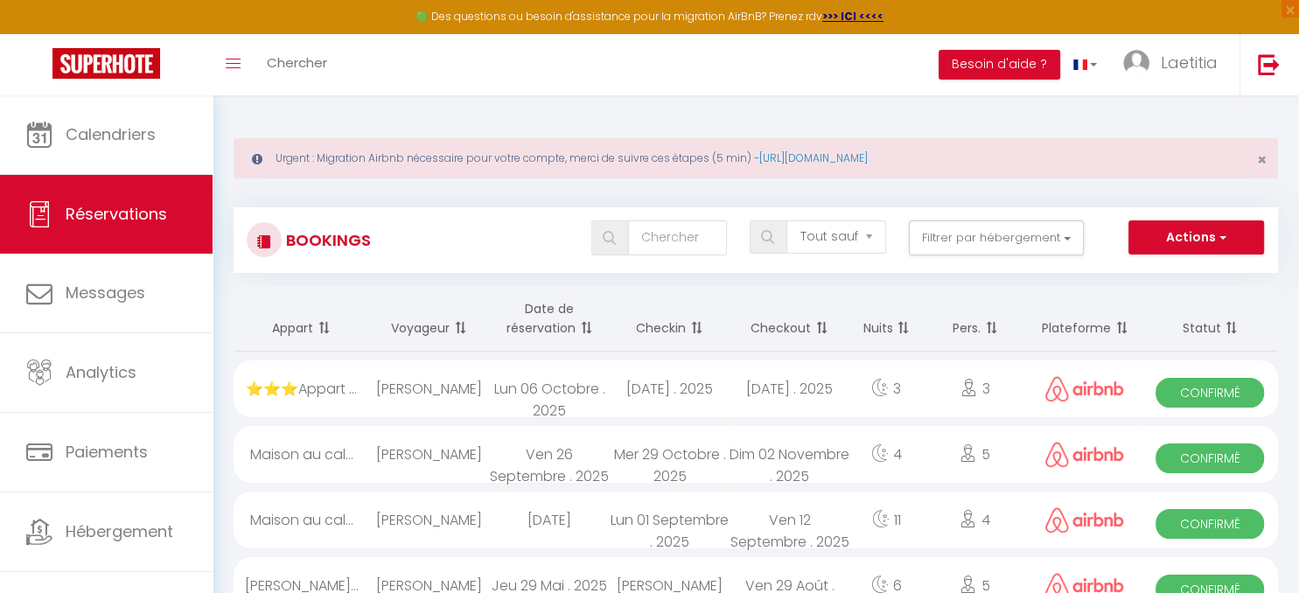
click at [310, 397] on div "⭐️⭐️⭐️Appart ..." at bounding box center [302, 388] width 136 height 57
select select "OK"
select select "0"
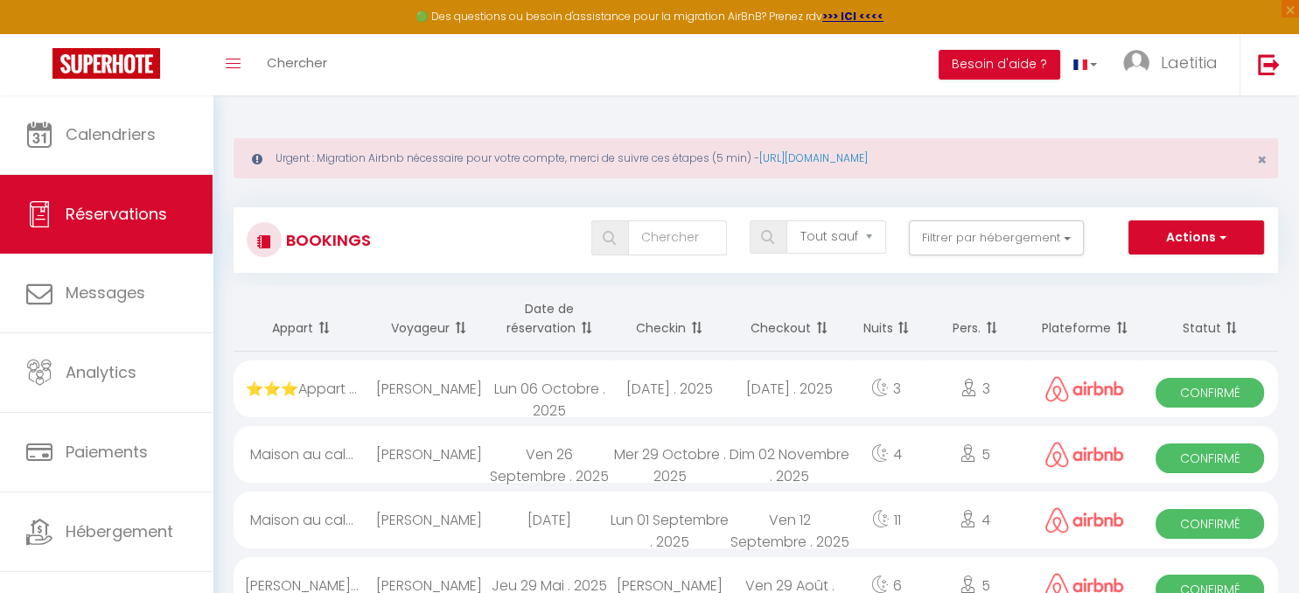
select select "1"
select select
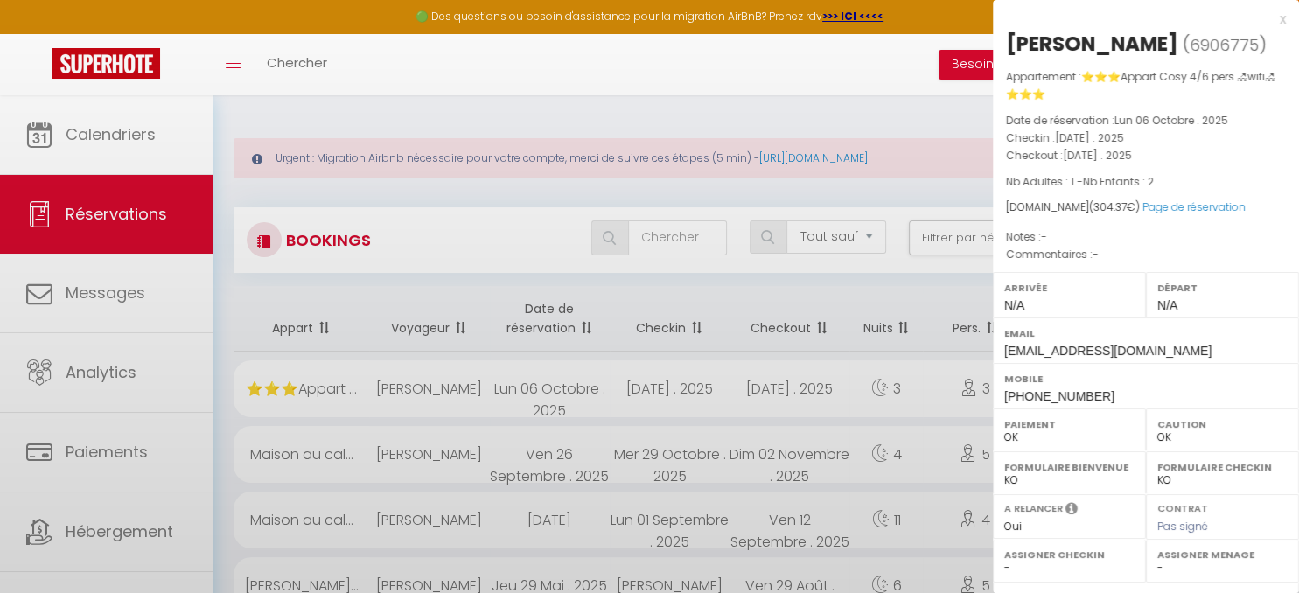
select select "24128"
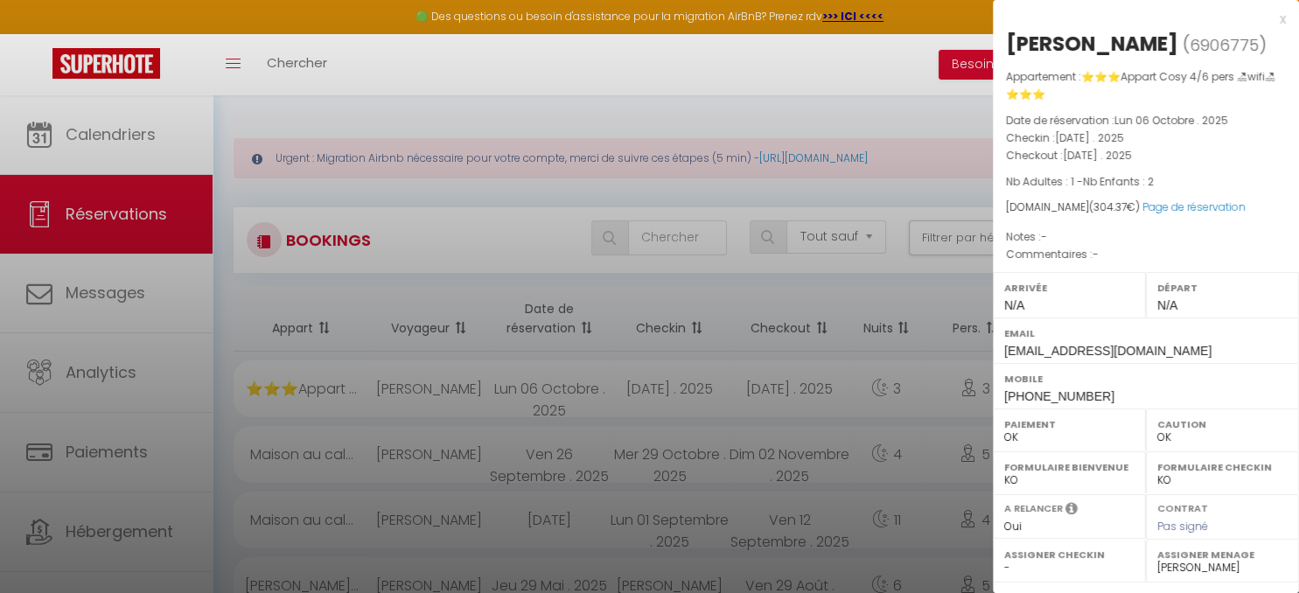
click at [1284, 17] on div "x" at bounding box center [1139, 19] width 293 height 21
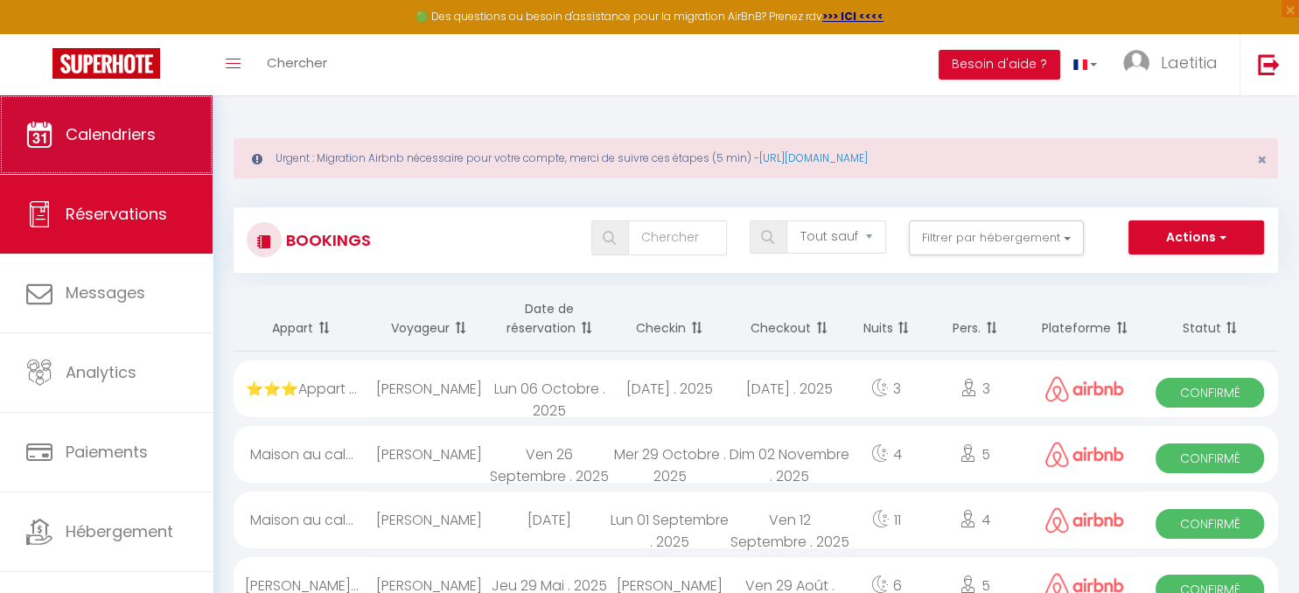
click at [107, 164] on link "Calendriers" at bounding box center [106, 134] width 213 height 79
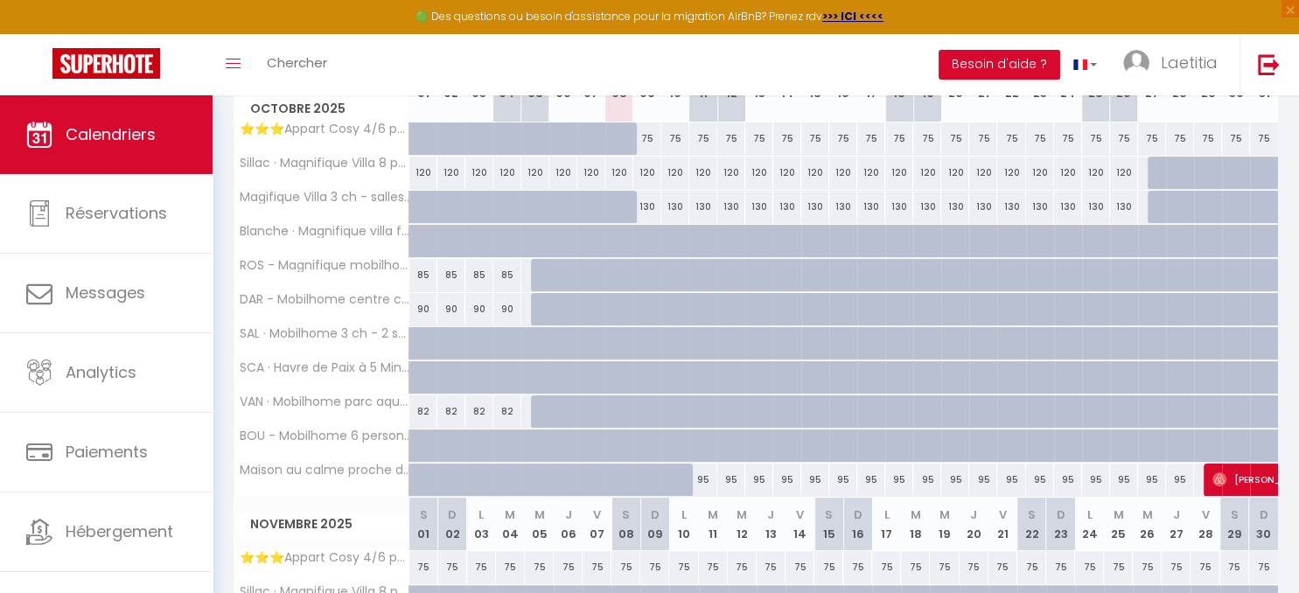
scroll to position [351, 0]
